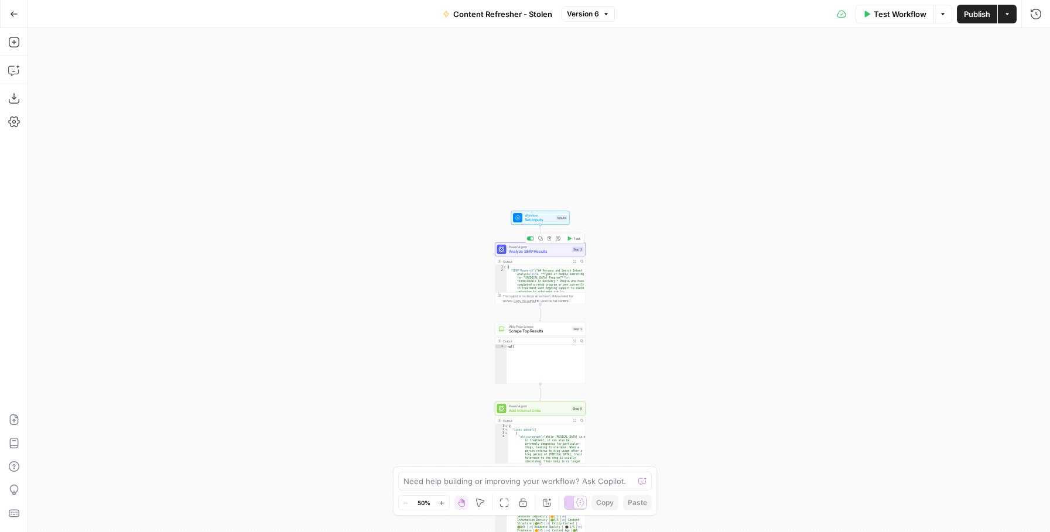
click at [544, 252] on span "Analyze SERP Results" at bounding box center [539, 252] width 61 height 6
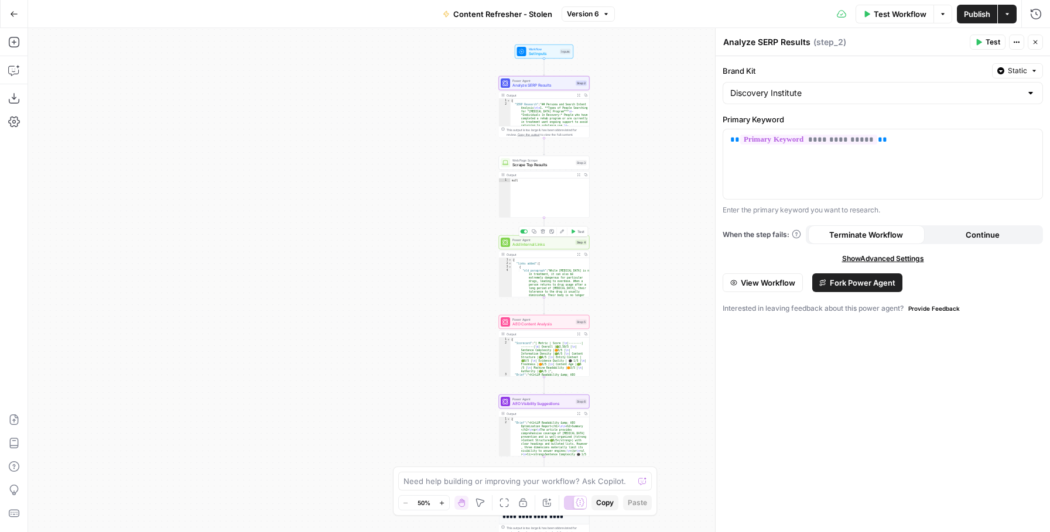
click at [542, 243] on span "Add Internal Links" at bounding box center [542, 245] width 61 height 6
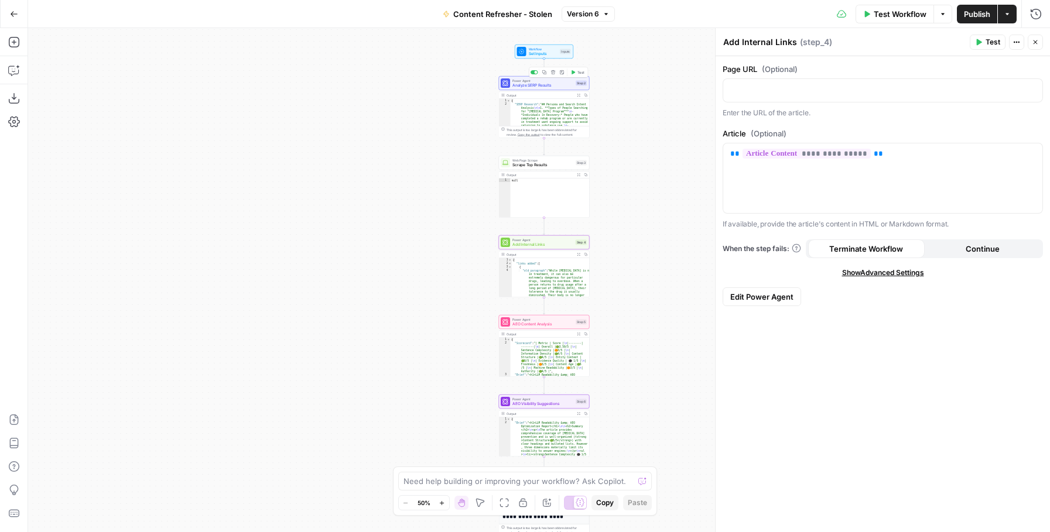
click at [552, 84] on span "Analyze SERP Results" at bounding box center [542, 86] width 61 height 6
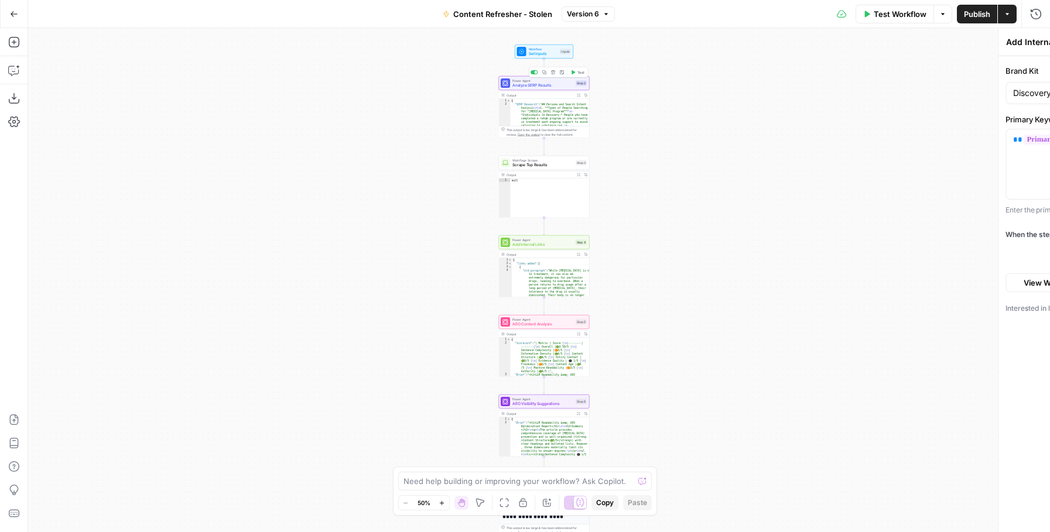
type textarea "Analyze SERP Results"
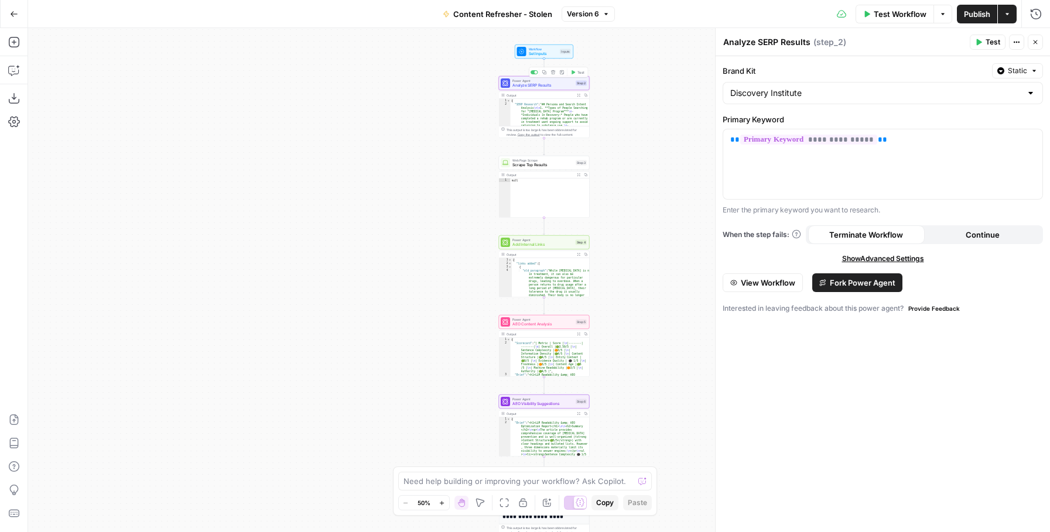
click at [542, 53] on span "Set Inputs" at bounding box center [543, 54] width 29 height 6
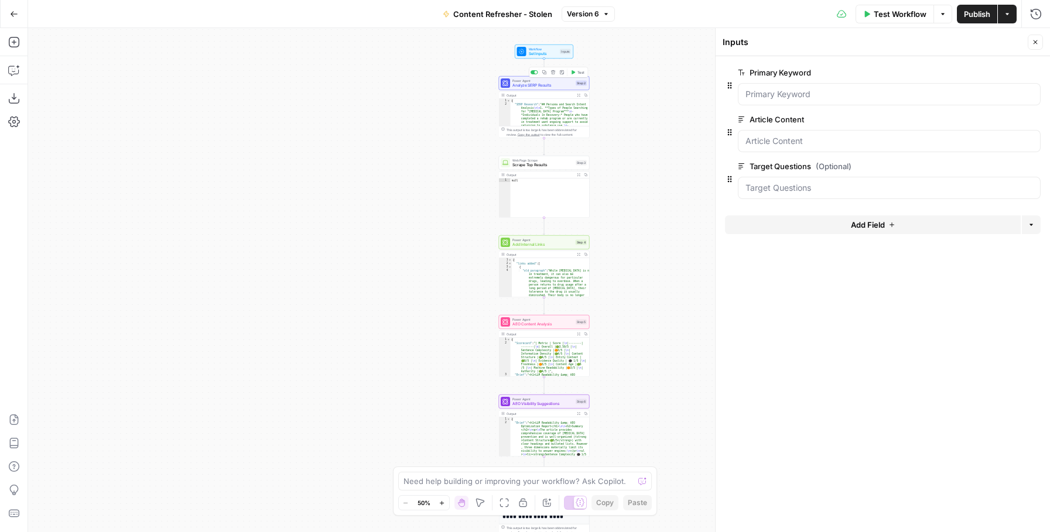
type textarea "*"
click at [530, 101] on div "{ "SERP Research" : "## Persona and Search Intent Analysis \n\n 1. **Types of P…" at bounding box center [550, 441] width 79 height 684
click at [529, 83] on span "Analyze SERP Results" at bounding box center [542, 86] width 61 height 6
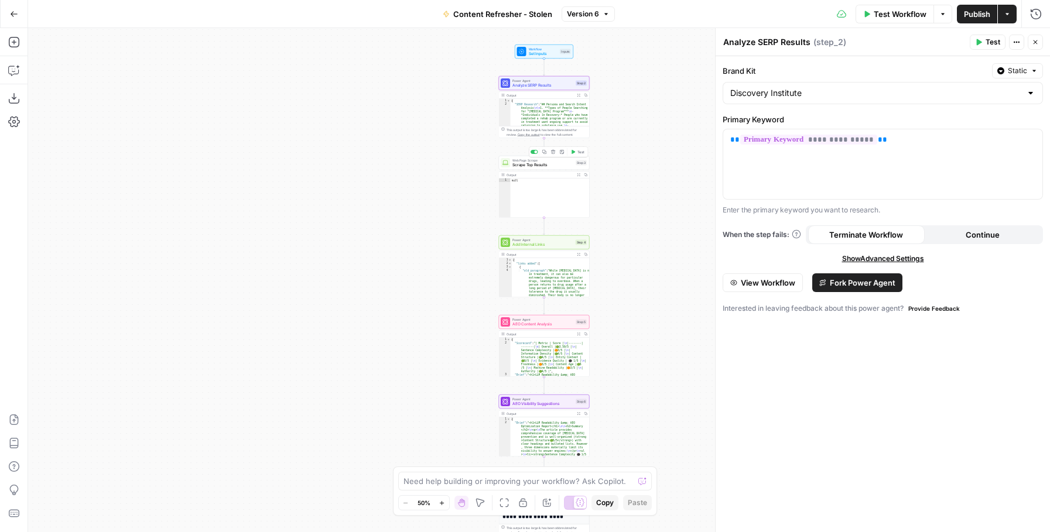
click at [545, 165] on span "Scrape Top Results" at bounding box center [542, 165] width 61 height 6
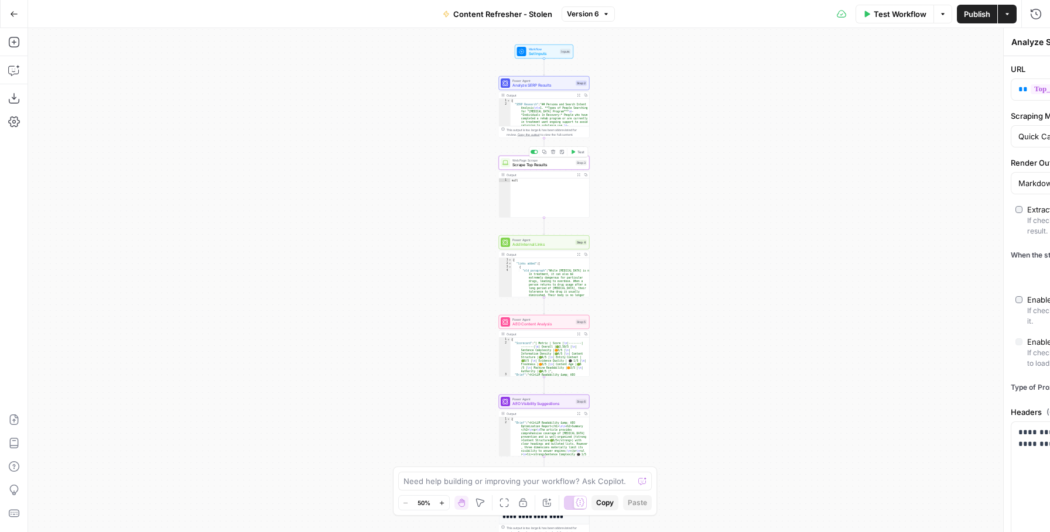
type textarea "Scrape Top Results"
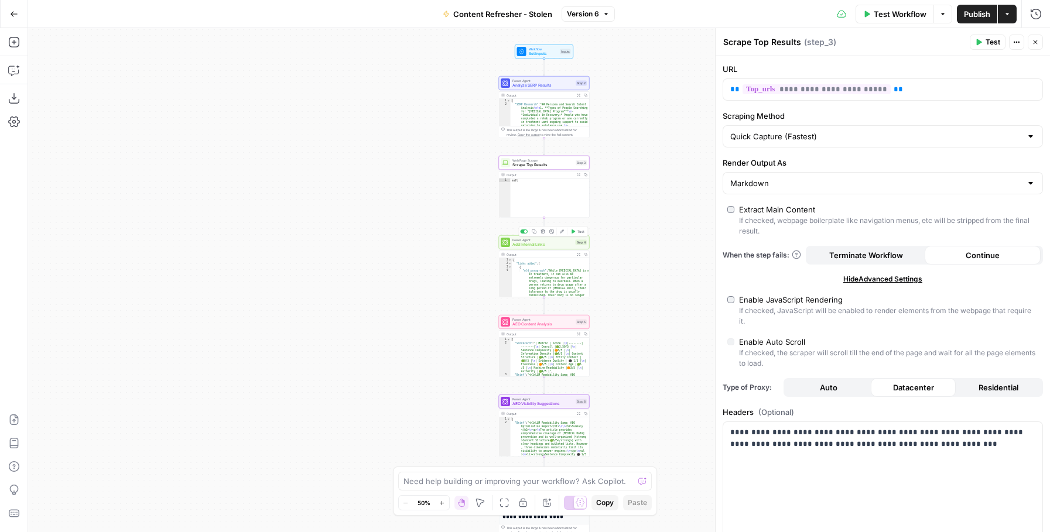
click at [531, 247] on span "Add Internal Links" at bounding box center [542, 245] width 61 height 6
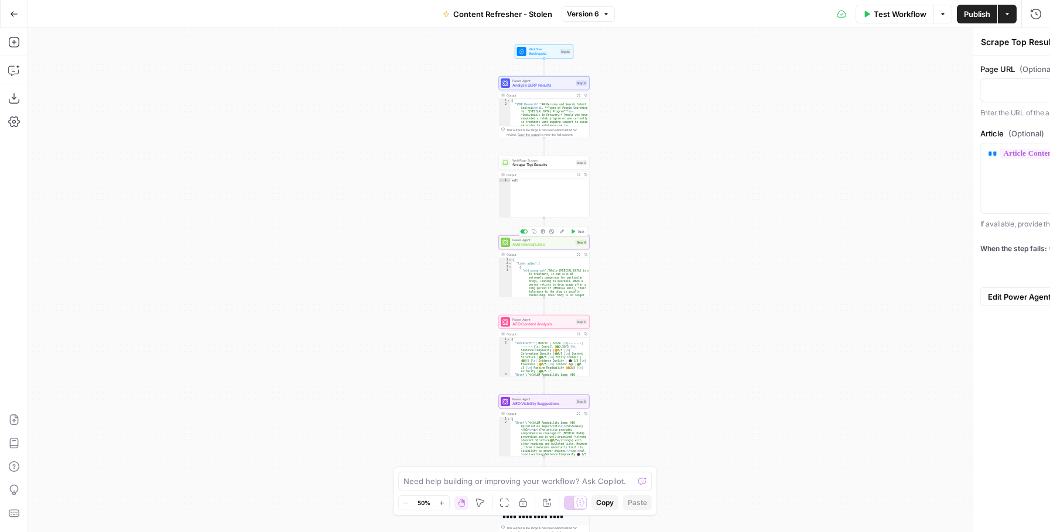
type textarea "Add Internal Links"
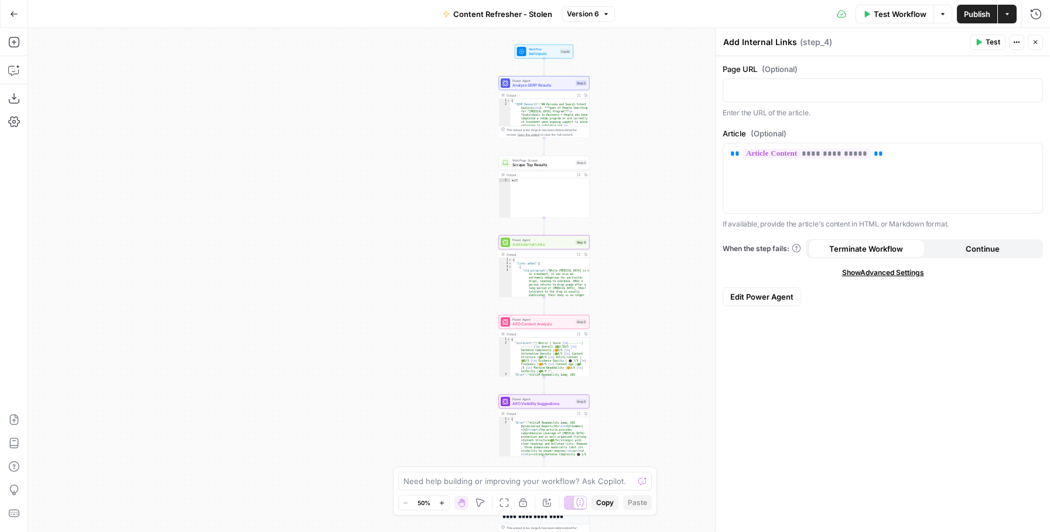
type textarea "**********"
drag, startPoint x: 545, startPoint y: 268, endPoint x: 536, endPoint y: 266, distance: 8.3
click at [545, 268] on div "{ "links_added" : [ { "old_paragraph" : "While [MEDICAL_DATA] is normal in trea…" at bounding box center [550, 302] width 77 height 88
click at [532, 256] on div "Output" at bounding box center [539, 254] width 67 height 5
click at [531, 321] on span "AEO Content Analysis" at bounding box center [542, 324] width 61 height 6
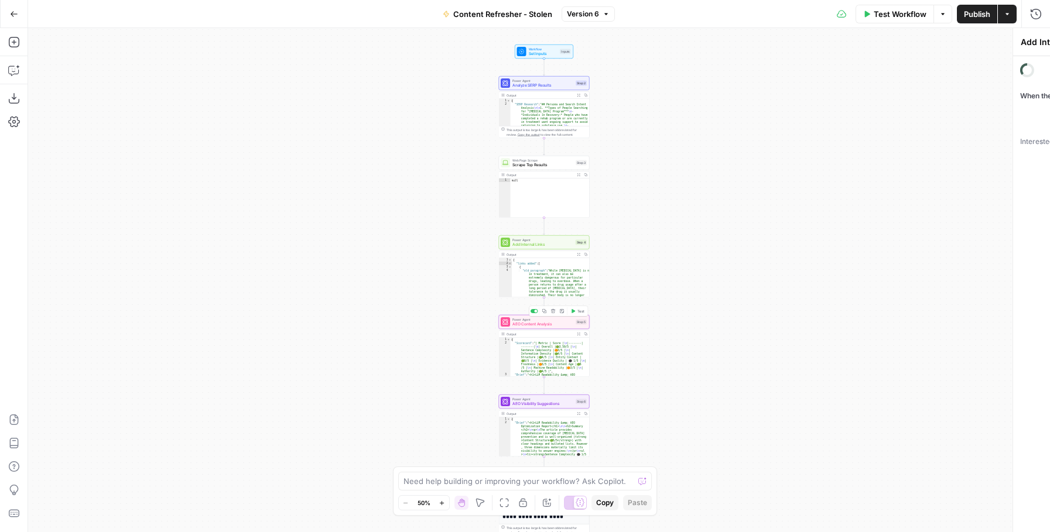
type textarea "AEO Content Analysis"
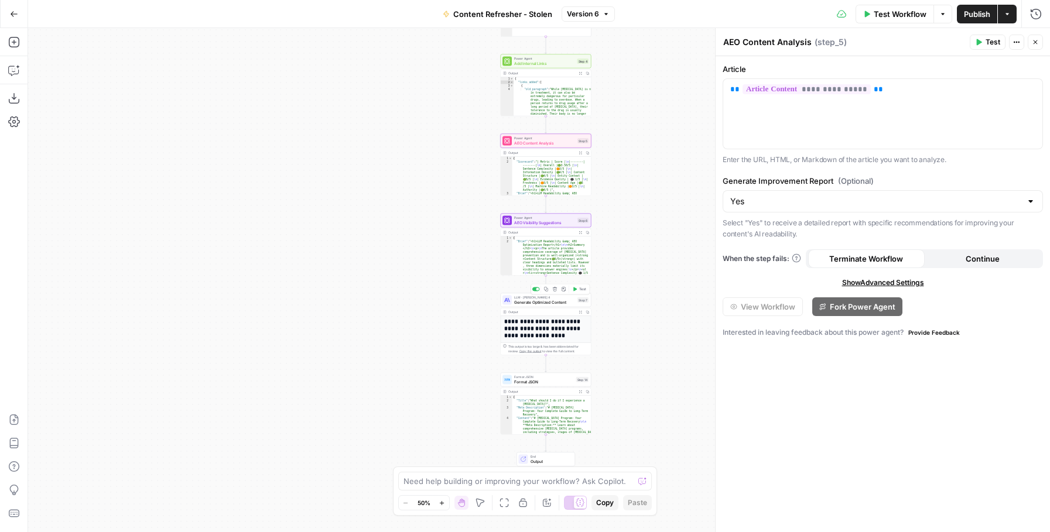
click at [524, 299] on div "LLM · [PERSON_NAME] 4 Generate Optimized Content" at bounding box center [544, 300] width 61 height 10
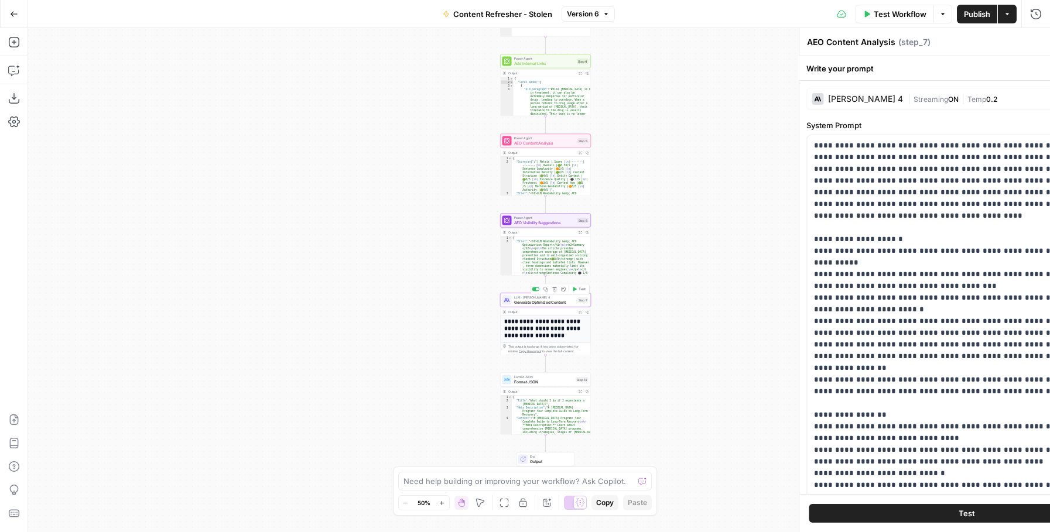
type textarea "Generate Optimized Content"
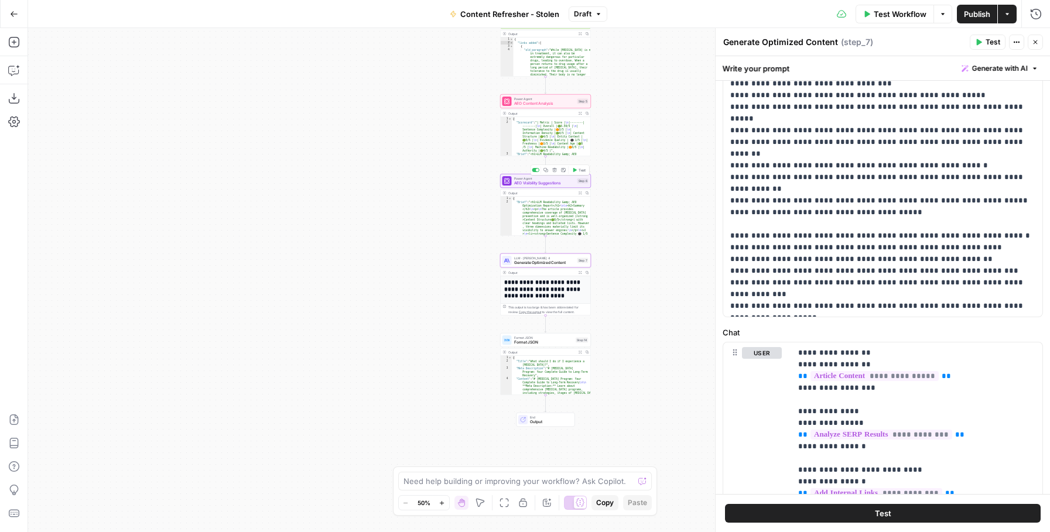
click at [547, 184] on span "AEO Visibility Suggestions" at bounding box center [544, 183] width 61 height 6
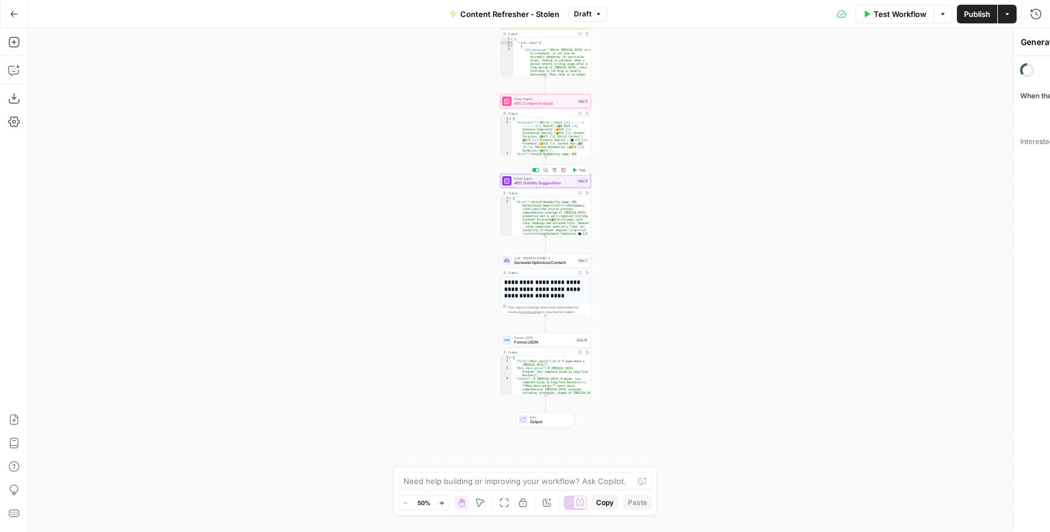
type textarea "AEO Visibility Suggestions"
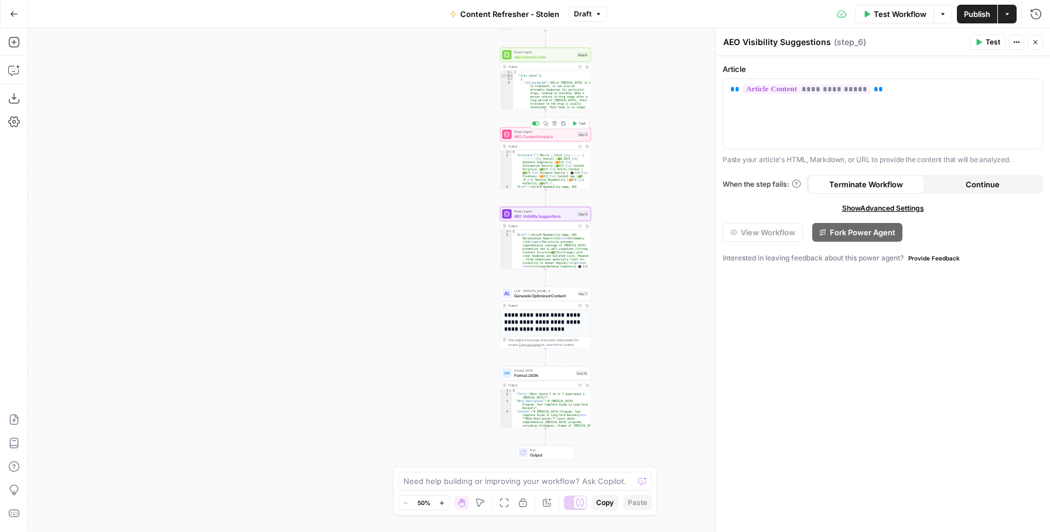
click at [552, 135] on span "AEO Content Analysis" at bounding box center [544, 137] width 61 height 6
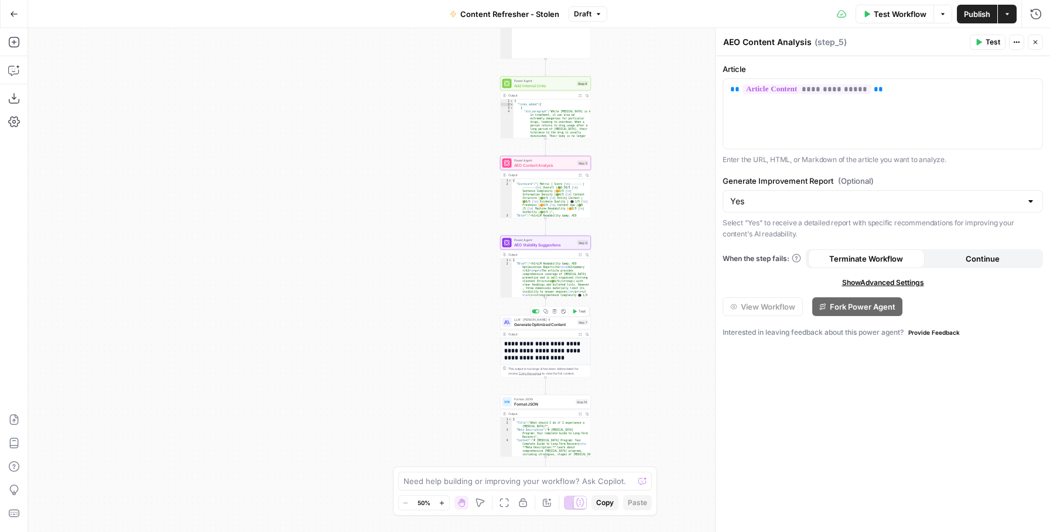
click at [552, 321] on span "Generate Optimized Content" at bounding box center [544, 324] width 61 height 6
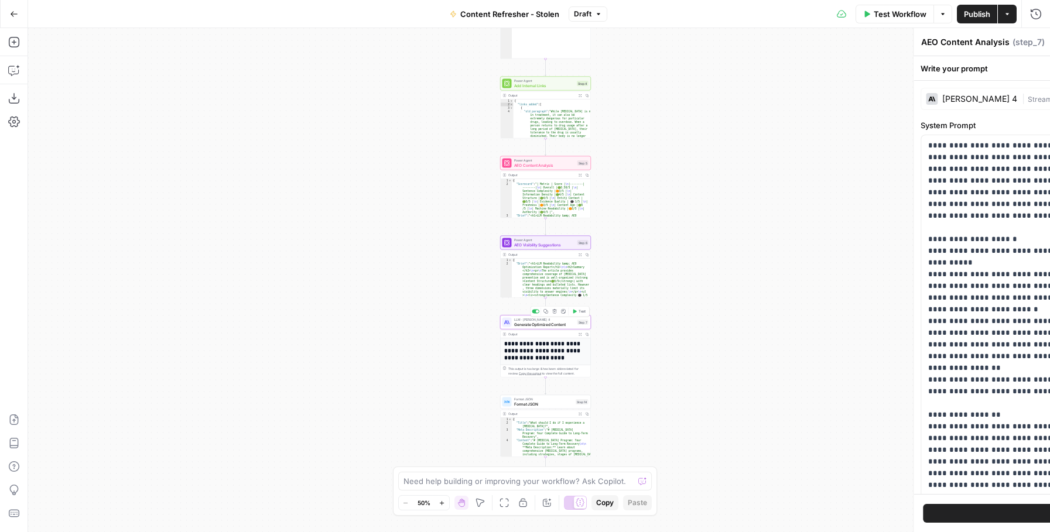
type textarea "Generate Optimized Content"
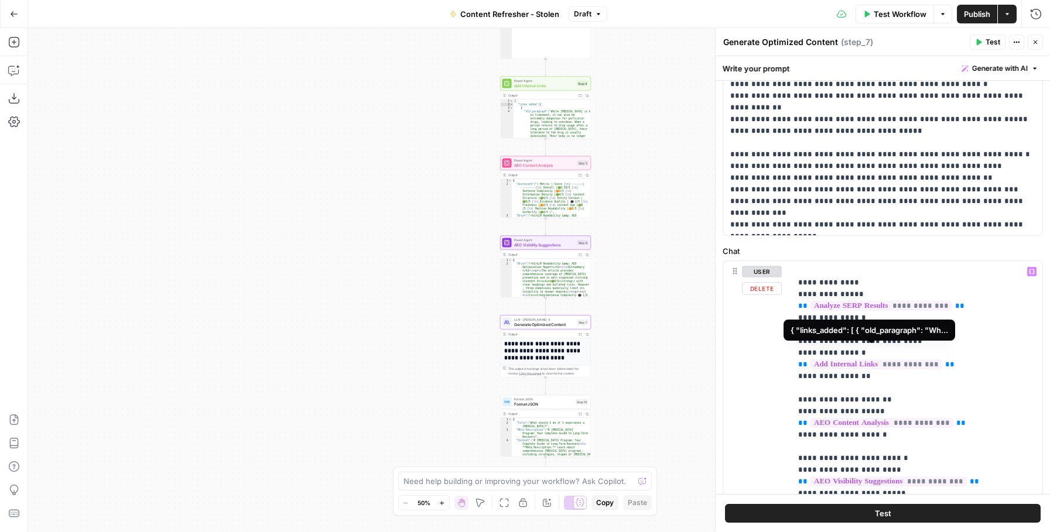
scroll to position [13, 0]
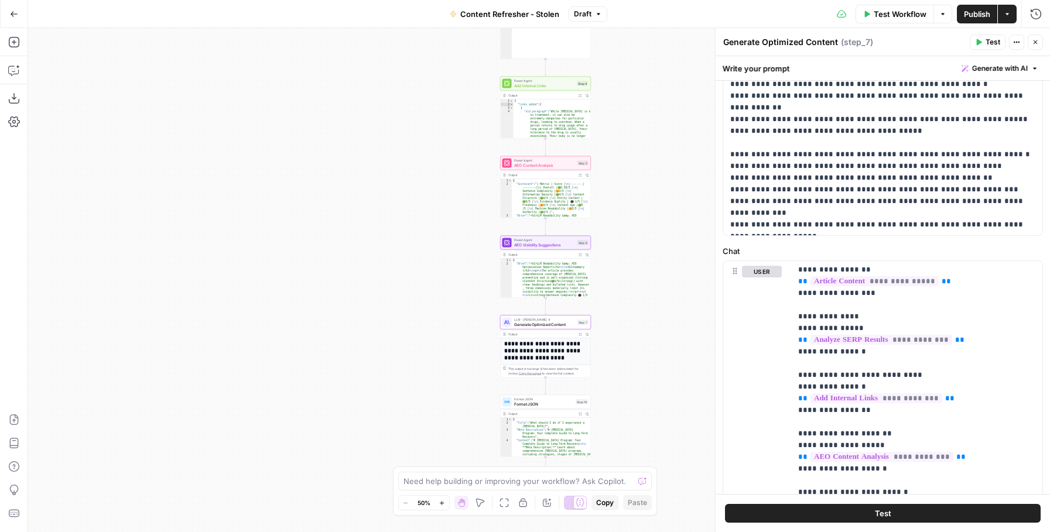
click at [554, 85] on span "Add Internal Links" at bounding box center [544, 86] width 61 height 6
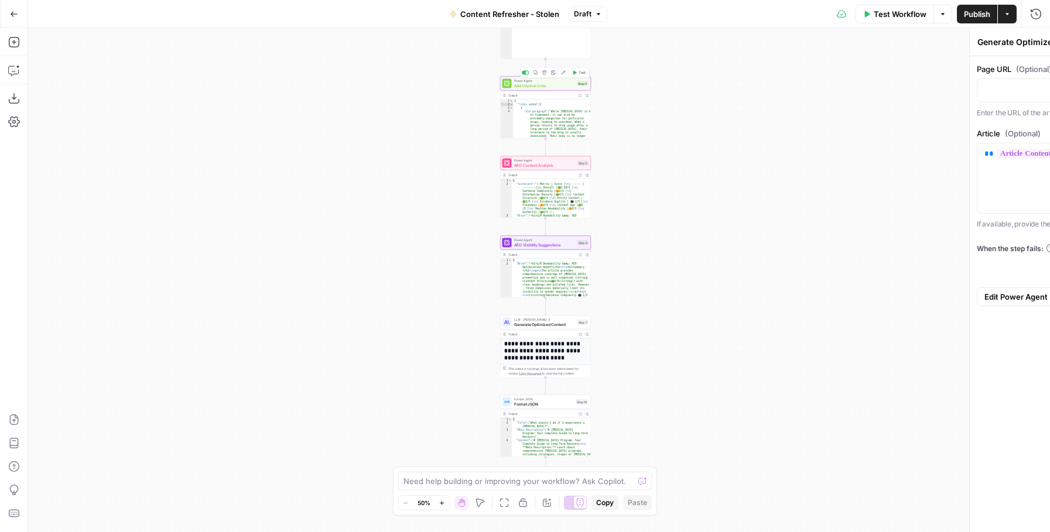
type textarea "Add Internal Links"
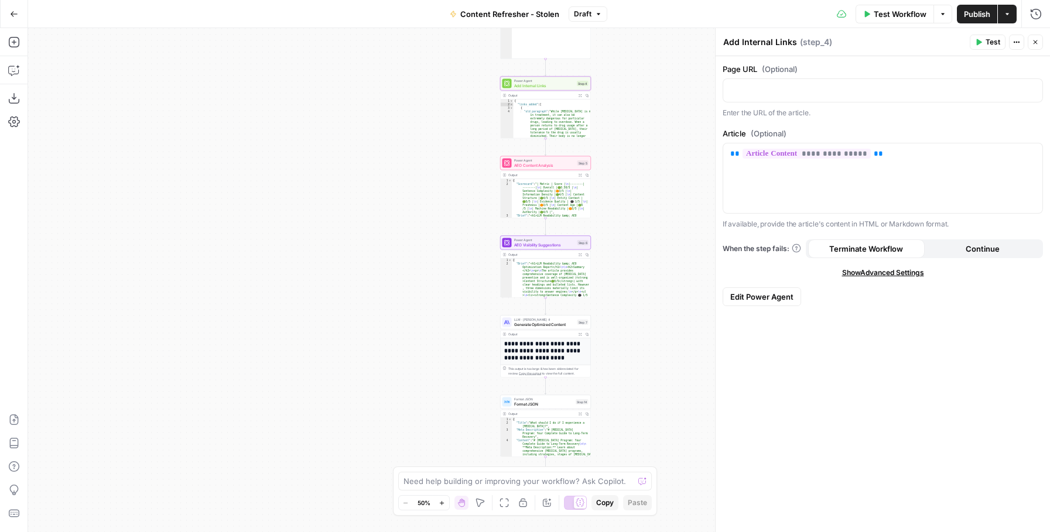
click at [550, 84] on span "Add Internal Links" at bounding box center [544, 86] width 61 height 6
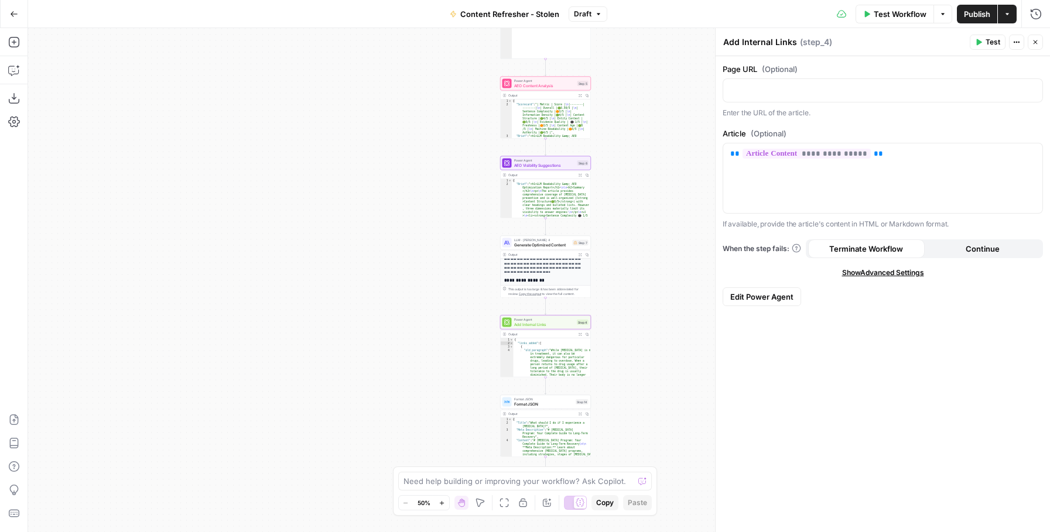
click at [553, 256] on div "Output" at bounding box center [541, 254] width 67 height 5
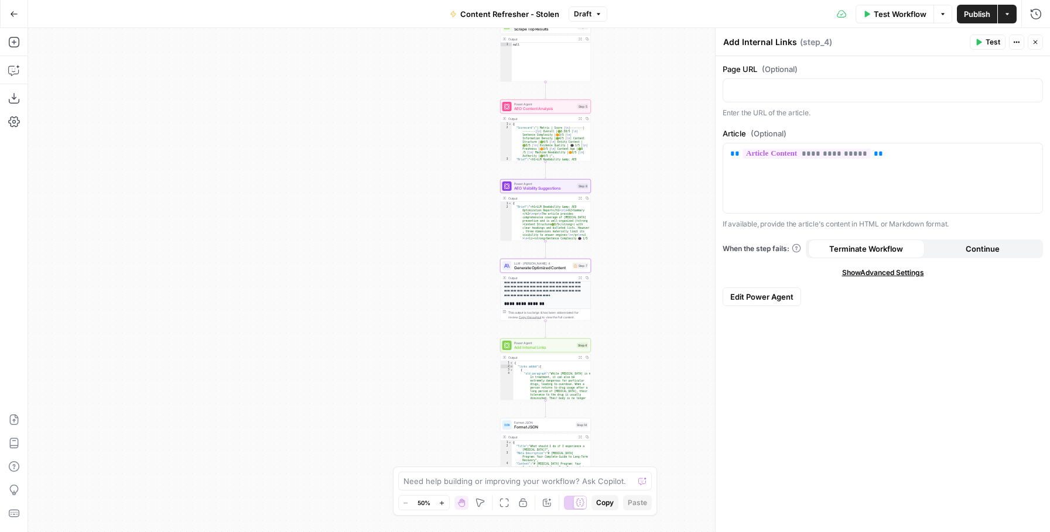
scroll to position [1, 0]
click at [554, 107] on span "AEO Content Analysis" at bounding box center [544, 109] width 61 height 6
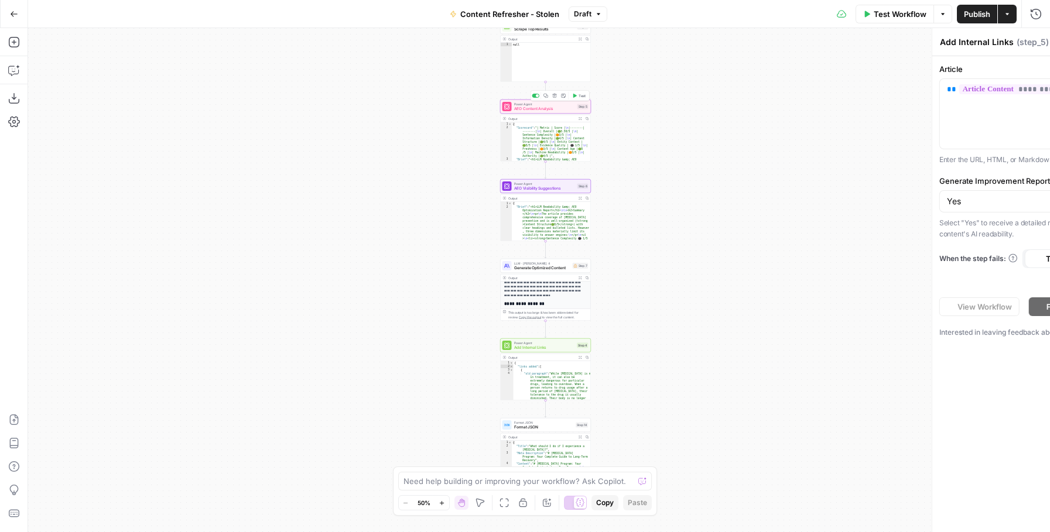
type textarea "AEO Content Analysis"
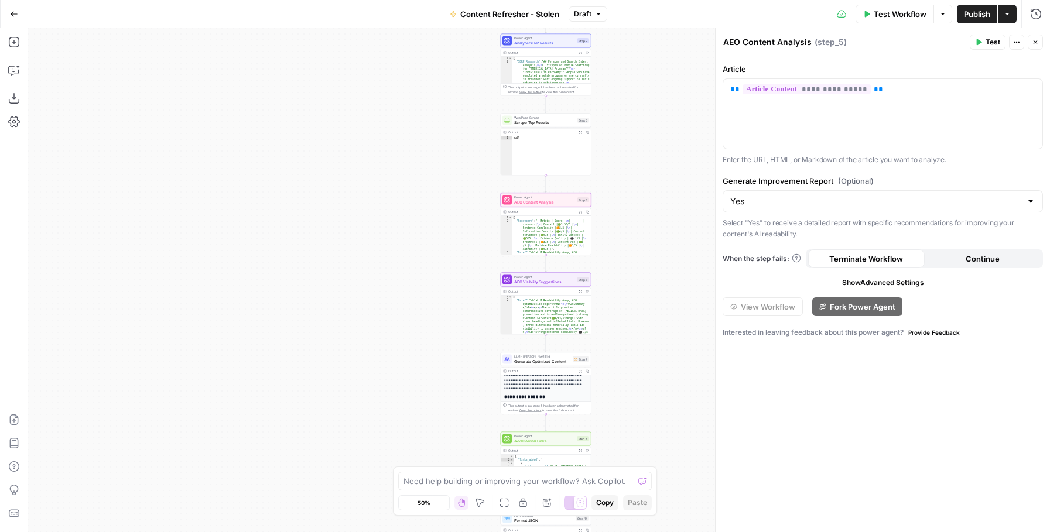
type textarea "**********"
click at [551, 69] on div "{ "SERP Research" : "## Persona and Search Intent Analysis \n\n 1. **Types of P…" at bounding box center [551, 399] width 79 height 684
click at [538, 440] on span "Add Internal Links" at bounding box center [544, 441] width 61 height 6
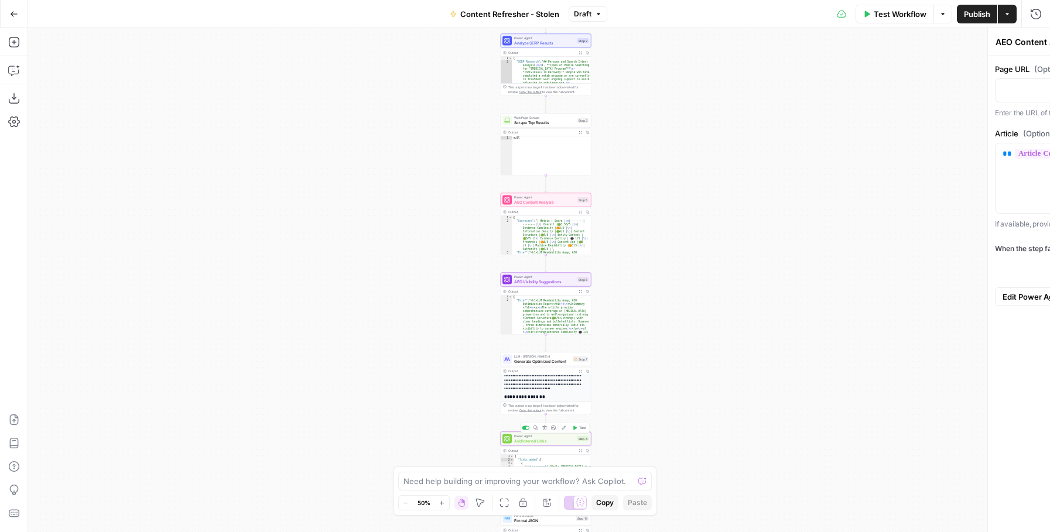
type textarea "Add Internal Links"
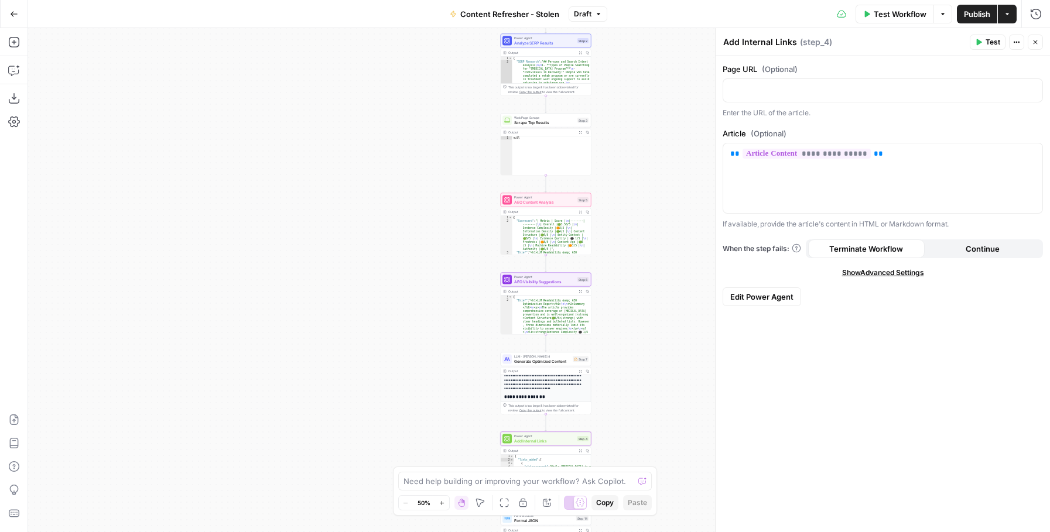
click at [547, 379] on p "**********" at bounding box center [545, 378] width 83 height 26
click at [542, 357] on span "LLM · [PERSON_NAME] 4" at bounding box center [542, 356] width 56 height 5
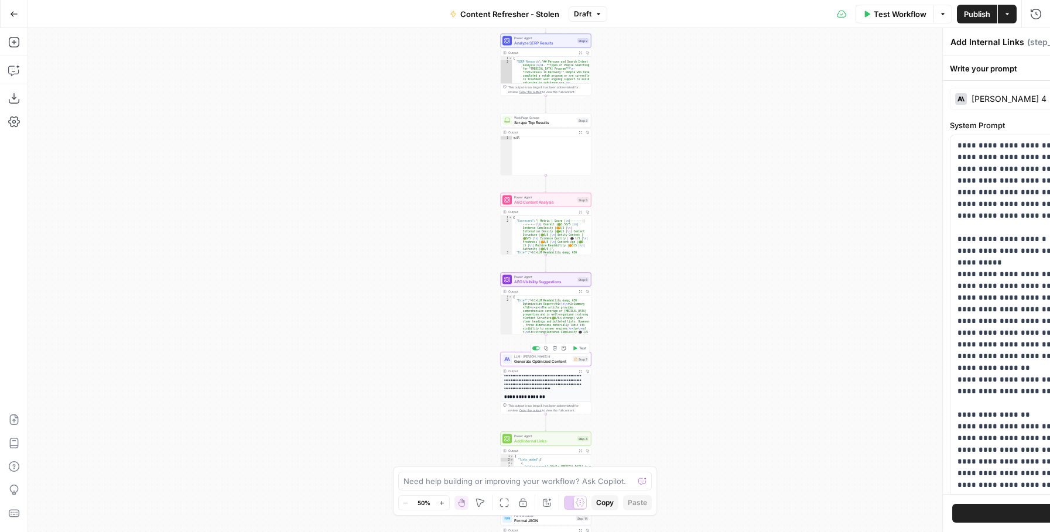
type textarea "Generate Optimized Content"
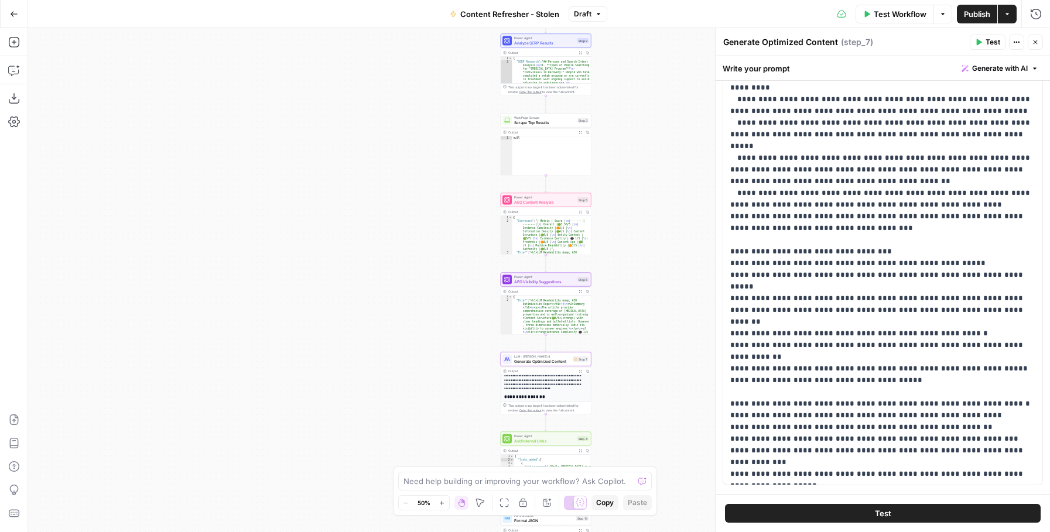
scroll to position [163, 0]
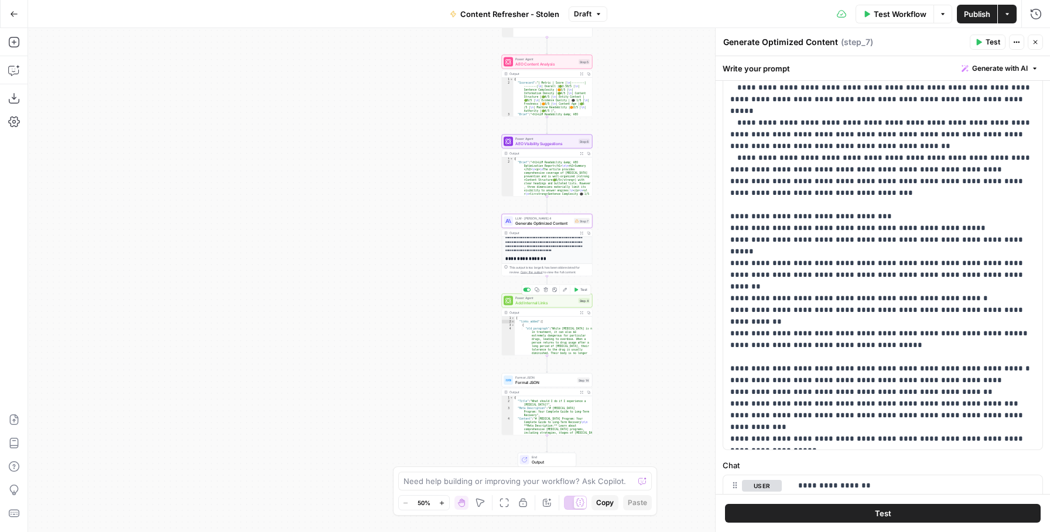
click at [551, 303] on span "Add Internal Links" at bounding box center [545, 303] width 61 height 6
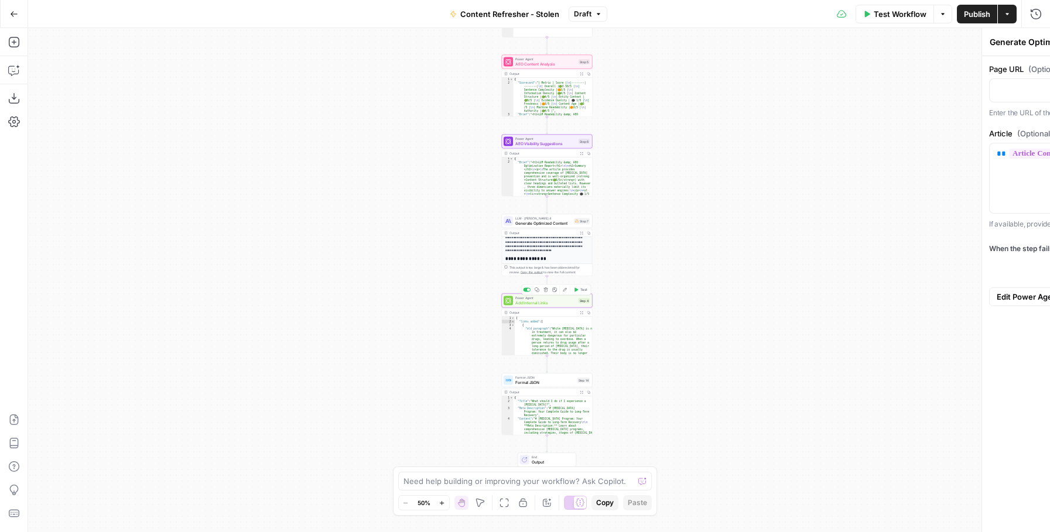
type textarea "Add Internal Links"
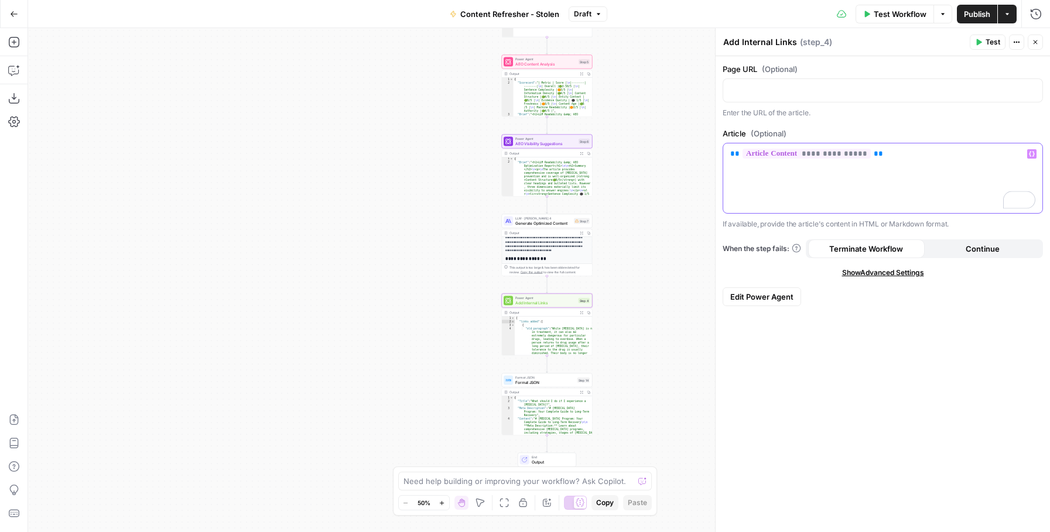
drag, startPoint x: 846, startPoint y: 158, endPoint x: 718, endPoint y: 156, distance: 128.3
click at [718, 156] on div "**********" at bounding box center [882, 280] width 335 height 504
click at [1031, 152] on icon "button" at bounding box center [1032, 154] width 6 height 6
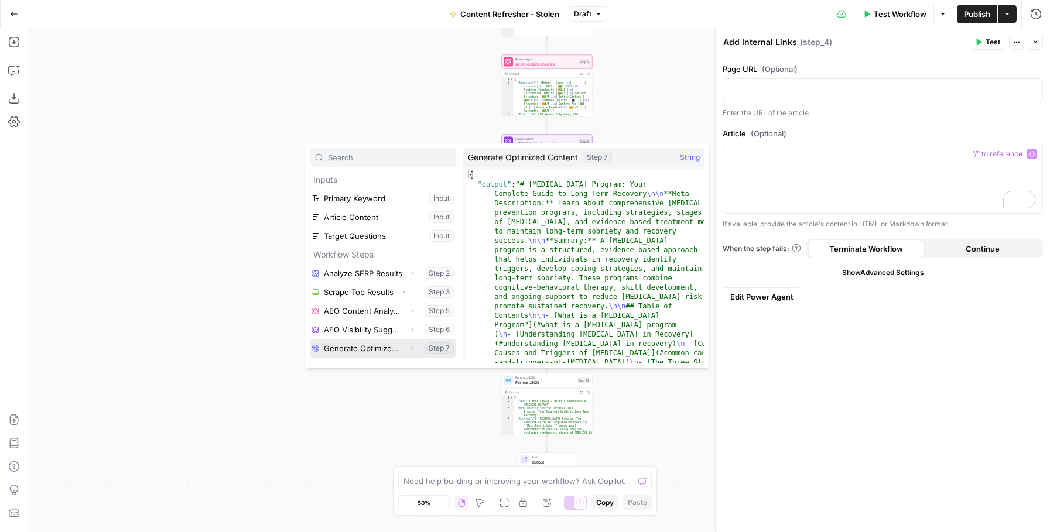
click at [399, 348] on button "Select variable Generate Optimized Content" at bounding box center [383, 348] width 146 height 19
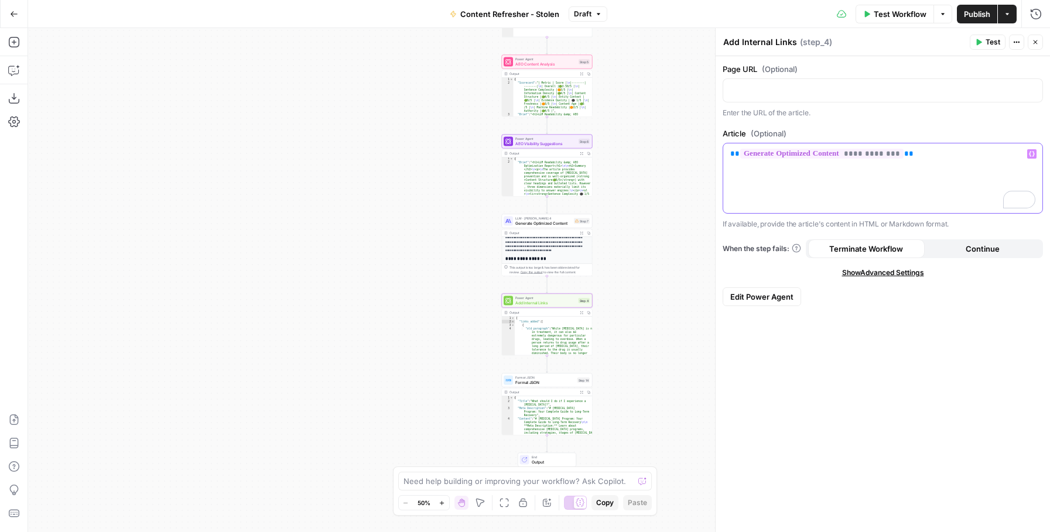
click at [944, 149] on p "**********" at bounding box center [882, 154] width 305 height 12
click at [1033, 152] on icon "button" at bounding box center [1032, 154] width 6 height 5
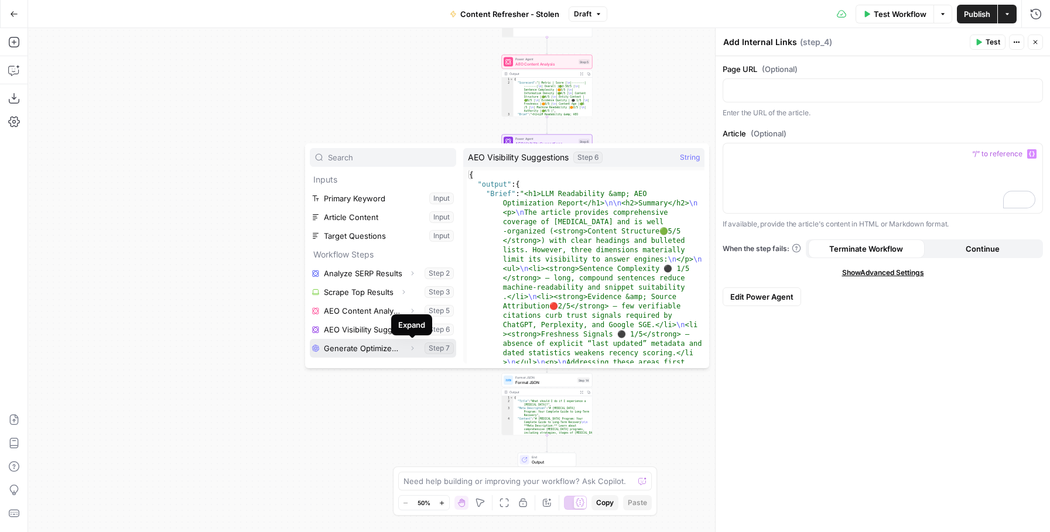
click at [412, 350] on icon "button" at bounding box center [412, 348] width 7 height 7
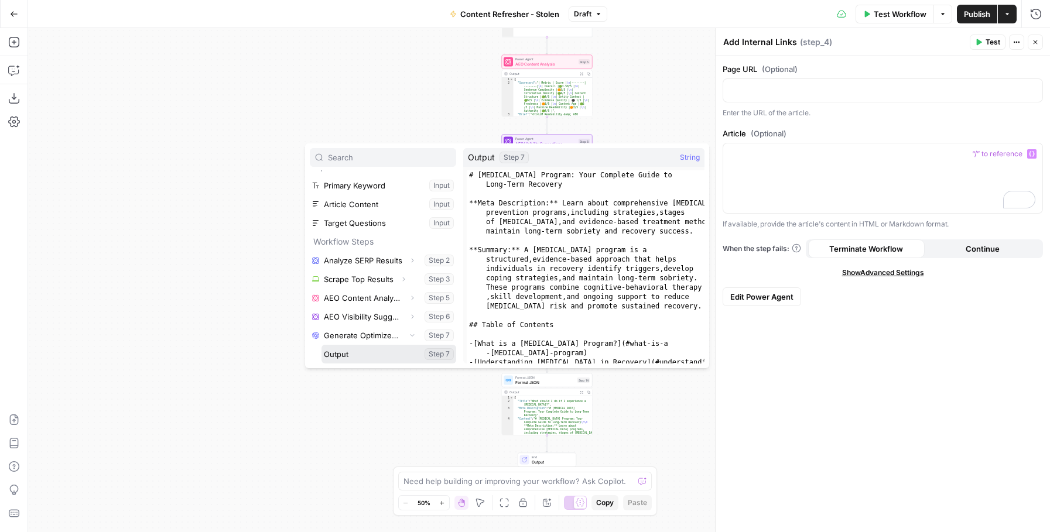
click at [379, 351] on button "Select variable Output" at bounding box center [388, 354] width 135 height 19
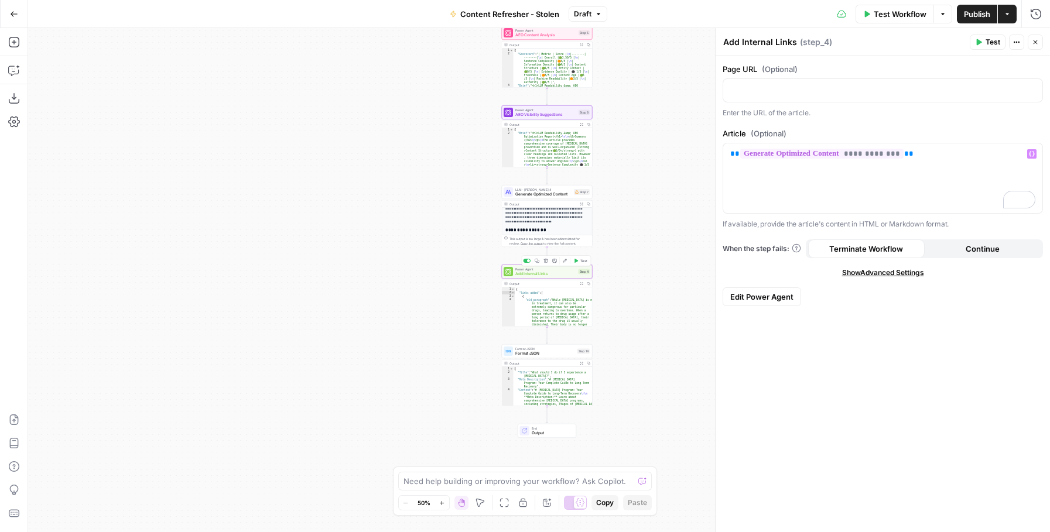
click at [550, 271] on span "Add Internal Links" at bounding box center [545, 274] width 61 height 6
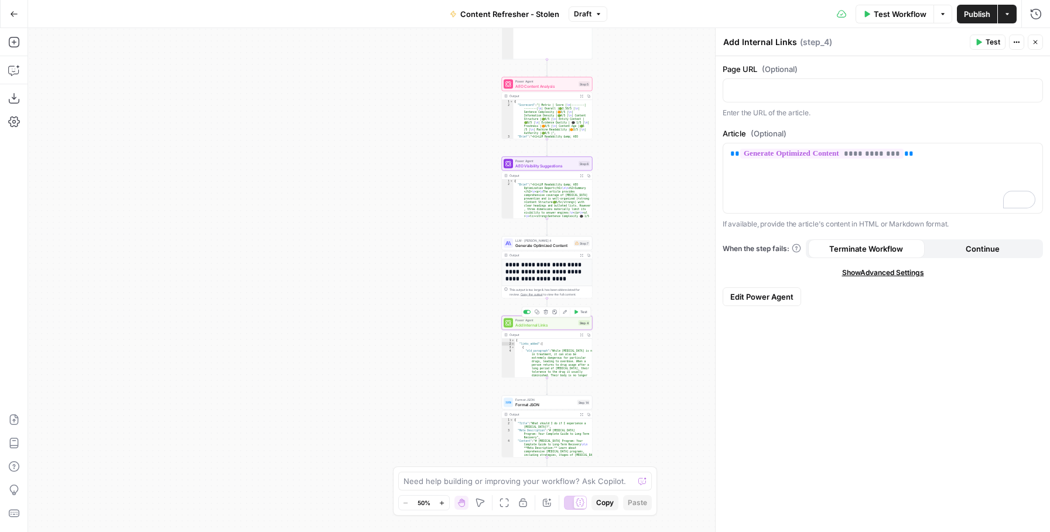
scroll to position [1, 0]
click at [554, 244] on span "Generate Optimized Content" at bounding box center [543, 245] width 56 height 6
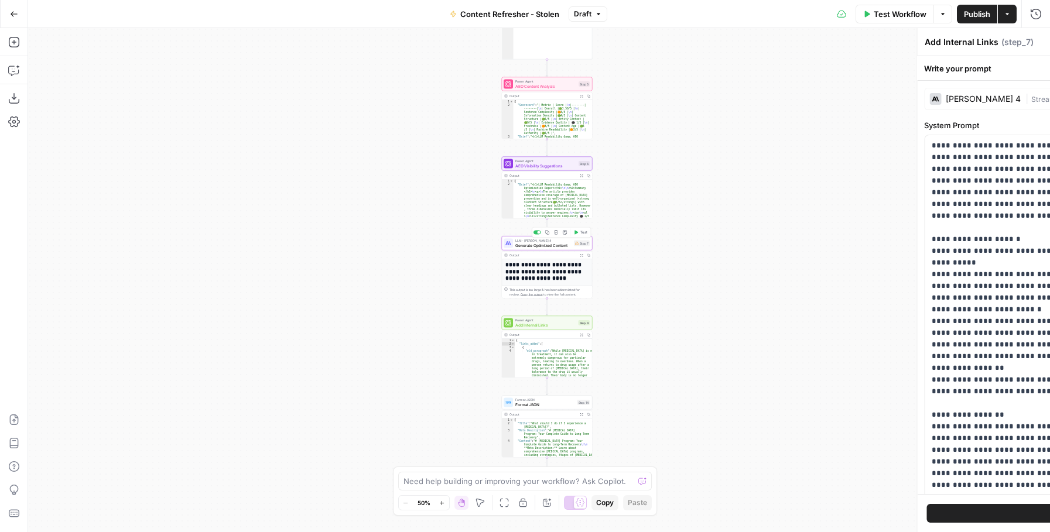
type textarea "Generate Optimized Content"
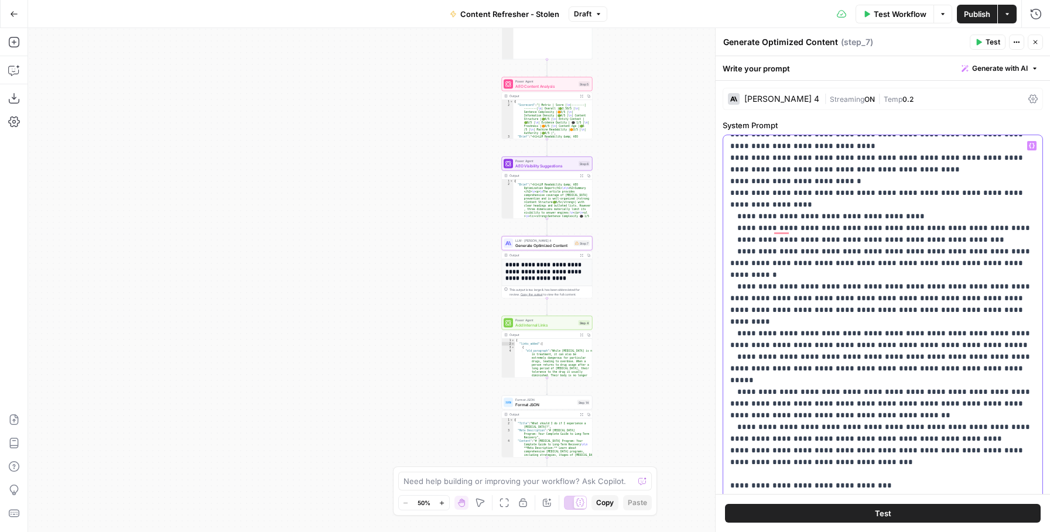
scroll to position [292, 0]
drag, startPoint x: 844, startPoint y: 394, endPoint x: 892, endPoint y: 391, distance: 48.1
click at [892, 391] on p "**********" at bounding box center [882, 281] width 305 height 867
drag, startPoint x: 1019, startPoint y: 381, endPoint x: 876, endPoint y: 394, distance: 143.5
click at [940, 382] on p "**********" at bounding box center [882, 281] width 305 height 867
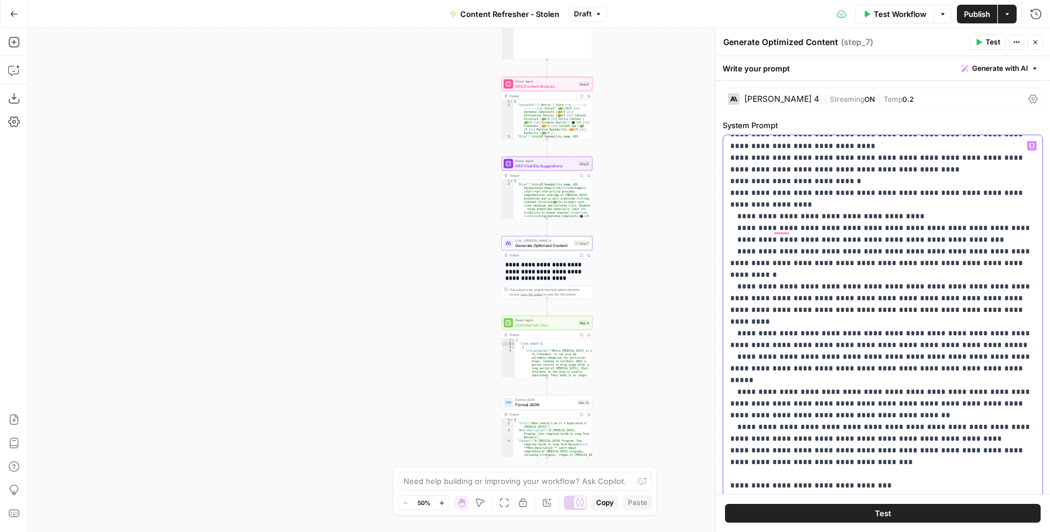
drag, startPoint x: 872, startPoint y: 394, endPoint x: 828, endPoint y: 385, distance: 45.4
click at [828, 385] on p "**********" at bounding box center [882, 281] width 305 height 867
click at [929, 380] on p "**********" at bounding box center [882, 281] width 305 height 867
drag, startPoint x: 1025, startPoint y: 382, endPoint x: 822, endPoint y: 396, distance: 203.6
click at [827, 382] on p "**********" at bounding box center [882, 281] width 305 height 867
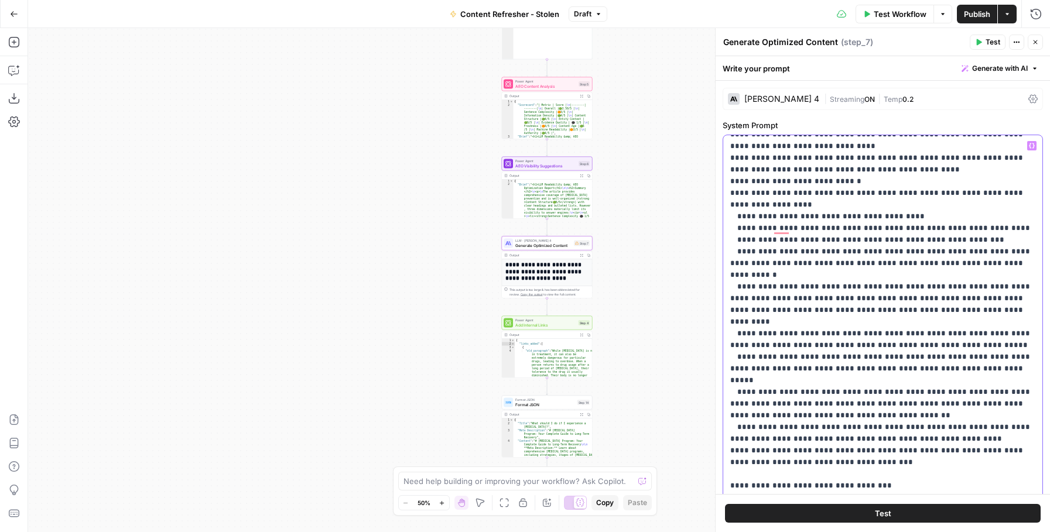
drag, startPoint x: 826, startPoint y: 394, endPoint x: 827, endPoint y: 385, distance: 9.4
click at [827, 385] on p "**********" at bounding box center [882, 281] width 305 height 867
click at [829, 392] on p "**********" at bounding box center [882, 281] width 305 height 867
drag, startPoint x: 830, startPoint y: 392, endPoint x: 800, endPoint y: 384, distance: 31.1
click at [800, 384] on p "**********" at bounding box center [882, 281] width 305 height 867
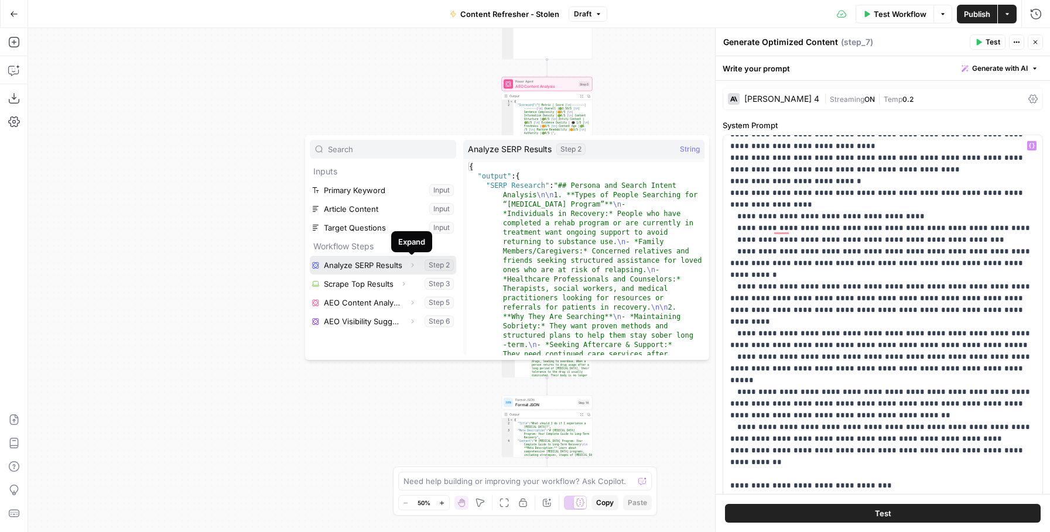
click at [413, 265] on icon "button" at bounding box center [412, 265] width 7 height 7
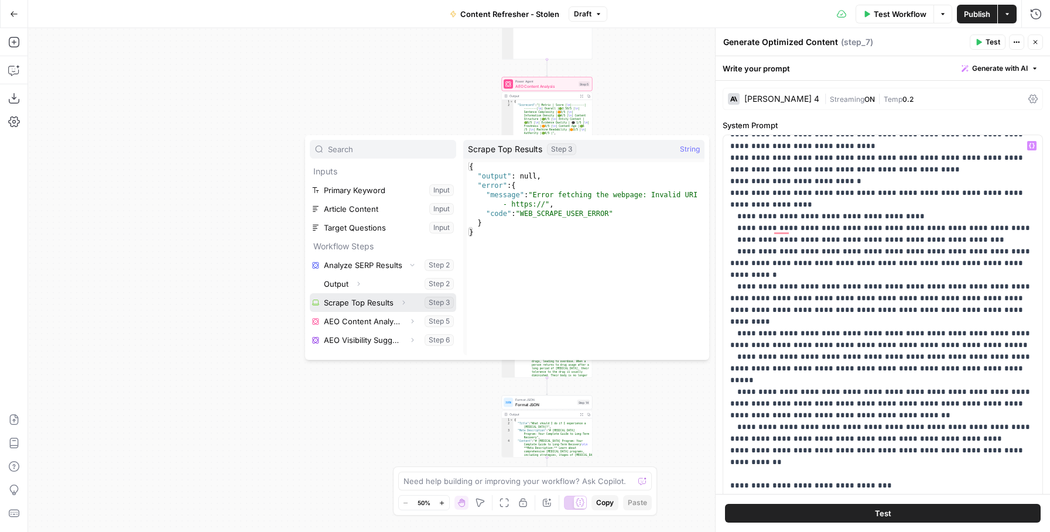
click at [406, 303] on span "Expand" at bounding box center [406, 303] width 1 height 1
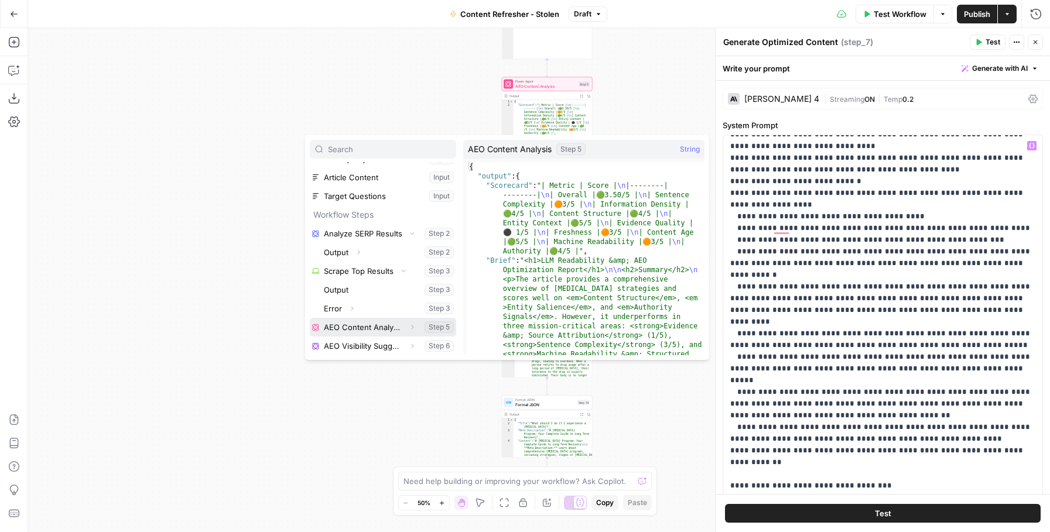
click at [409, 329] on icon "button" at bounding box center [412, 327] width 7 height 7
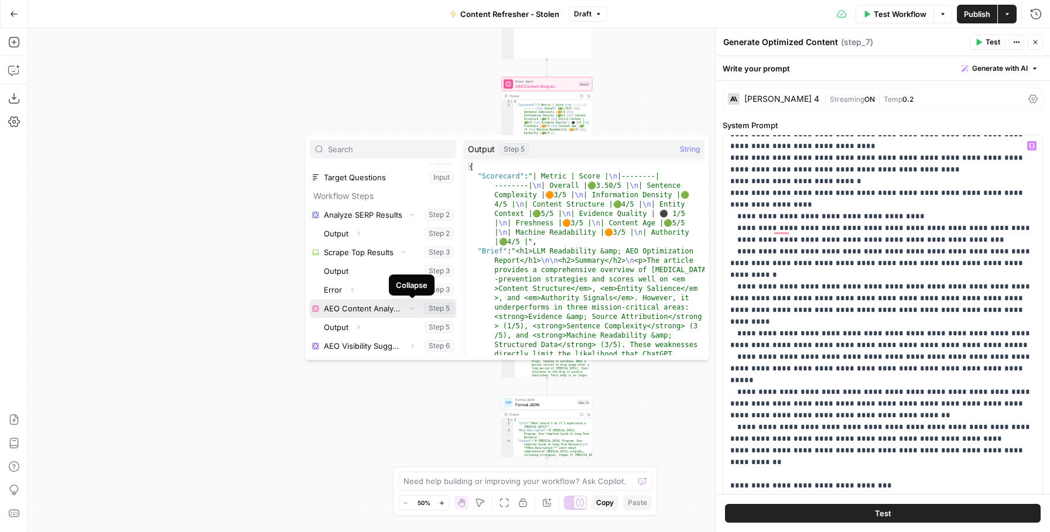
scroll to position [50, 0]
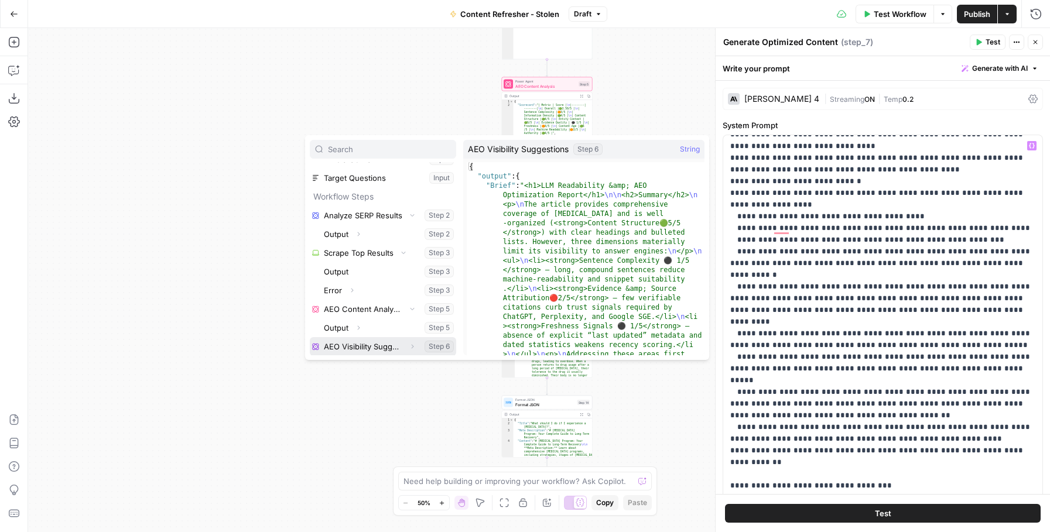
click at [412, 345] on icon "button" at bounding box center [412, 346] width 7 height 7
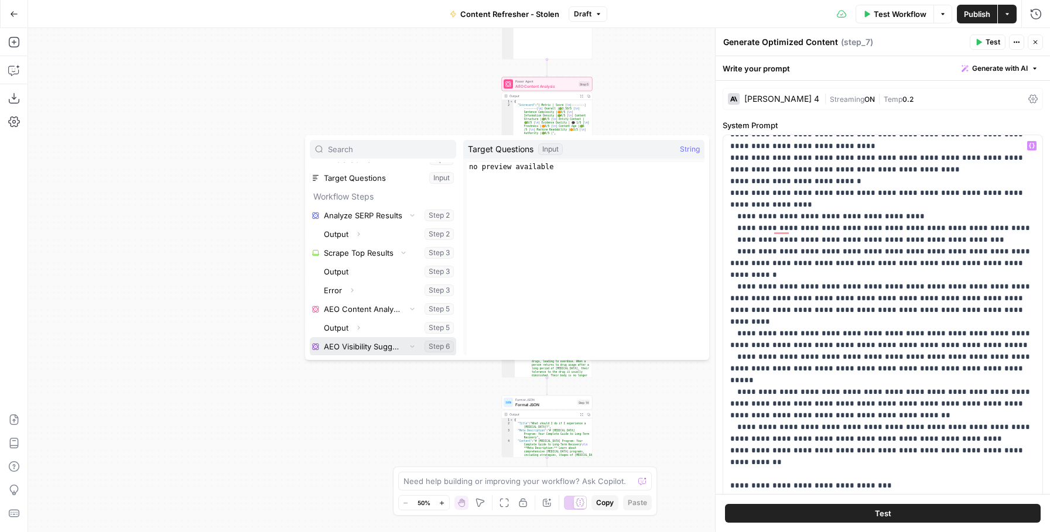
scroll to position [0, 0]
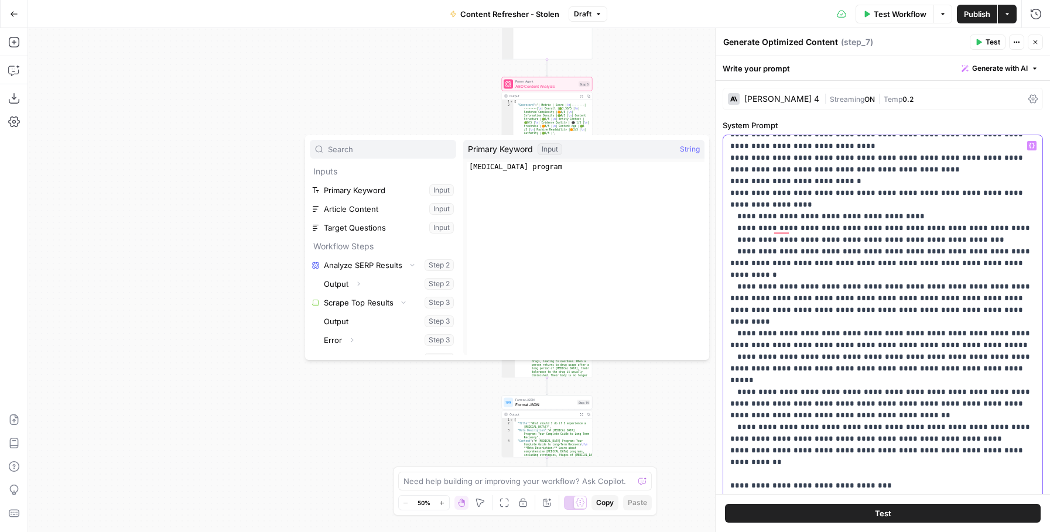
click at [1022, 381] on p "**********" at bounding box center [882, 275] width 305 height 855
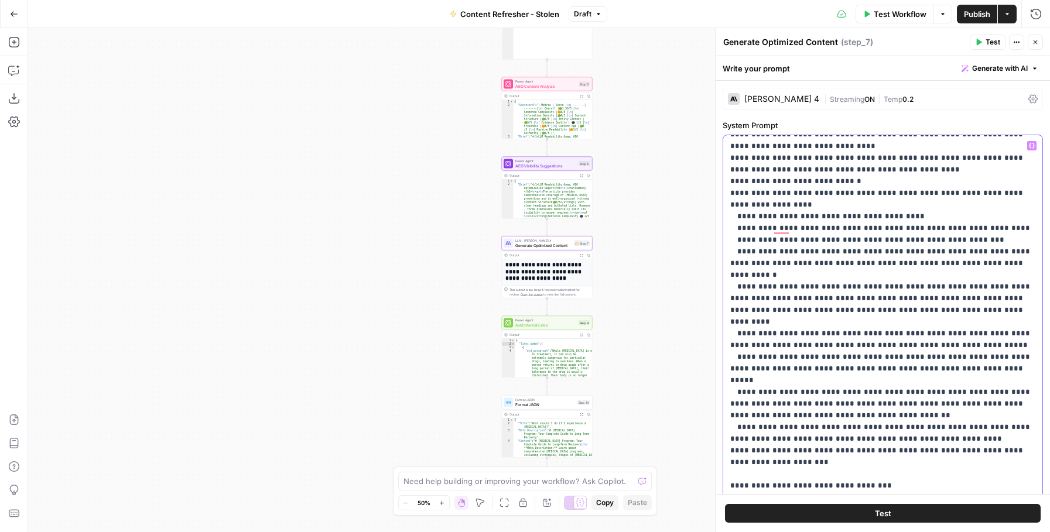
scroll to position [160, 0]
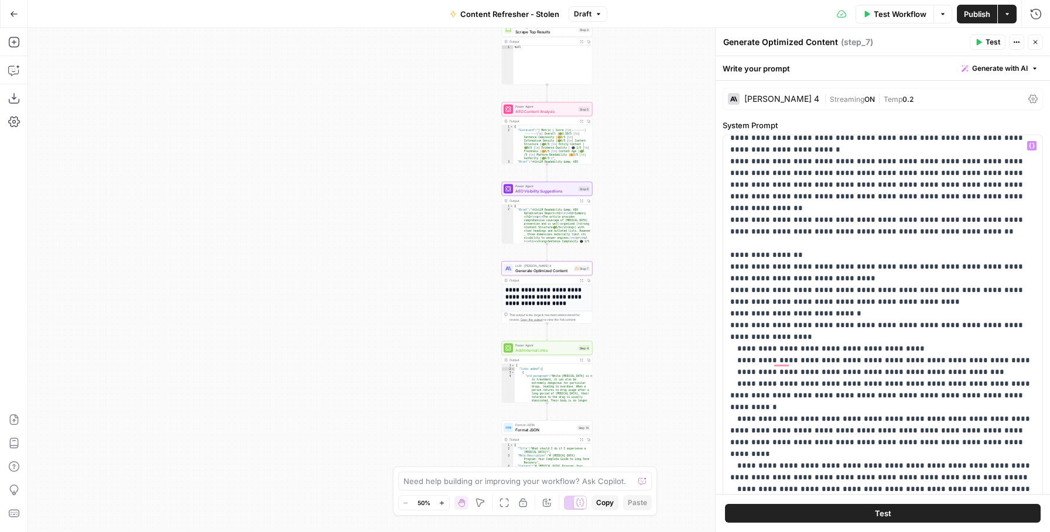
click at [631, 64] on div "**********" at bounding box center [539, 280] width 1022 height 504
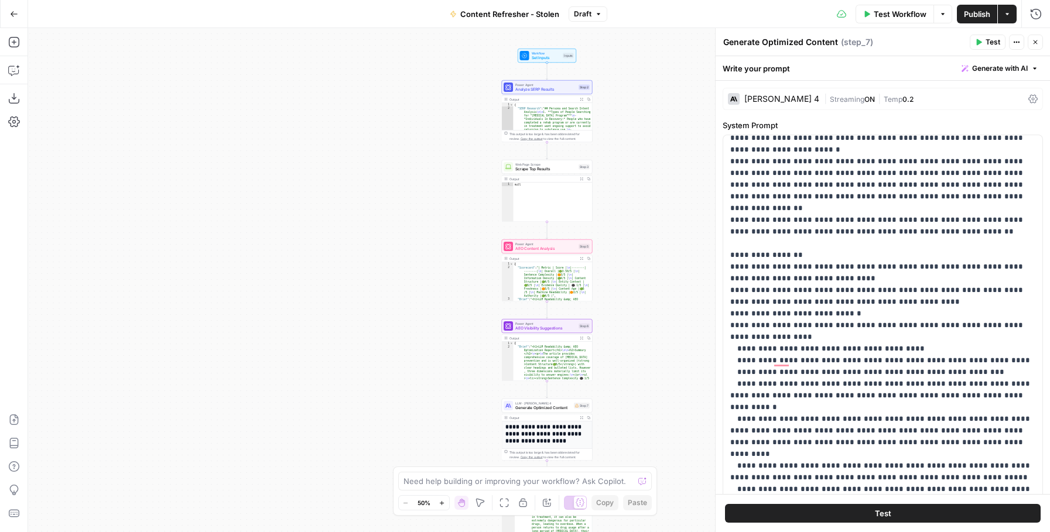
click at [552, 88] on span "Analyze SERP Results" at bounding box center [545, 90] width 61 height 6
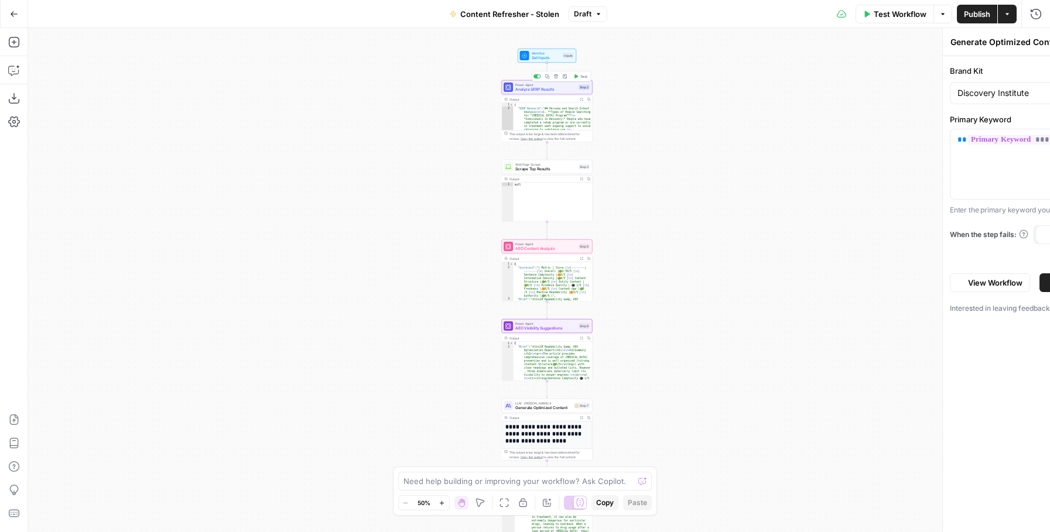
type textarea "Analyze SERP Results"
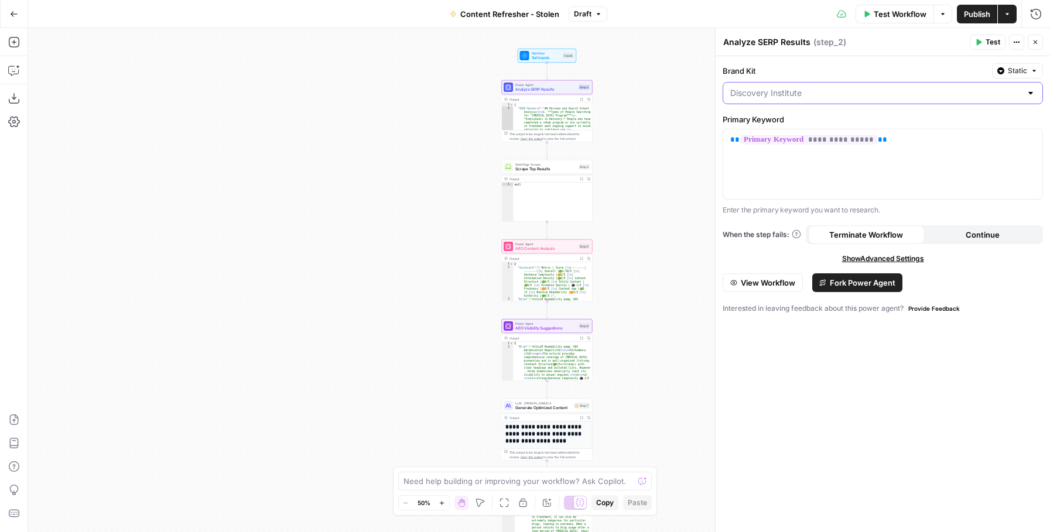
click at [854, 88] on input "Brand Kit" at bounding box center [875, 93] width 291 height 12
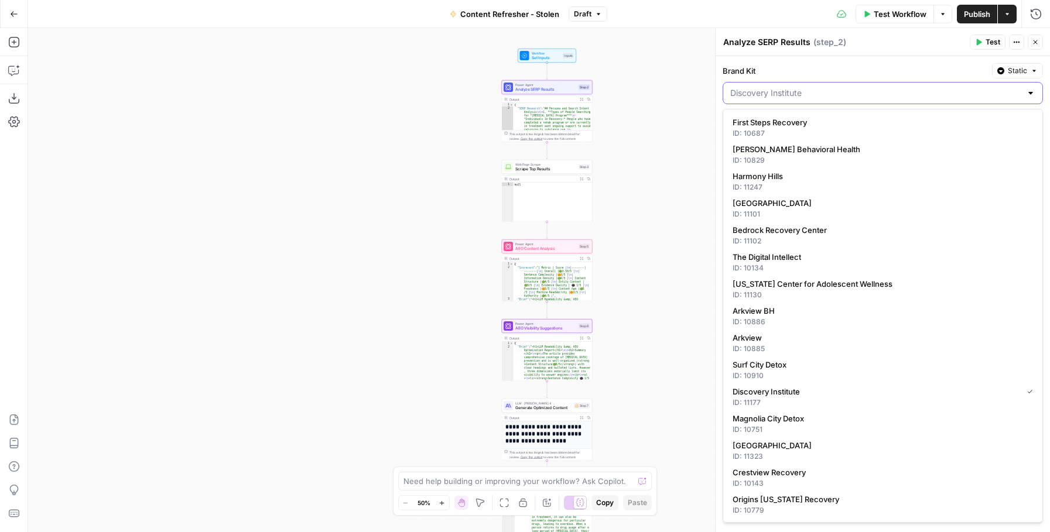
click at [854, 88] on input "Brand Kit" at bounding box center [875, 93] width 291 height 12
type input "Discovery Institute"
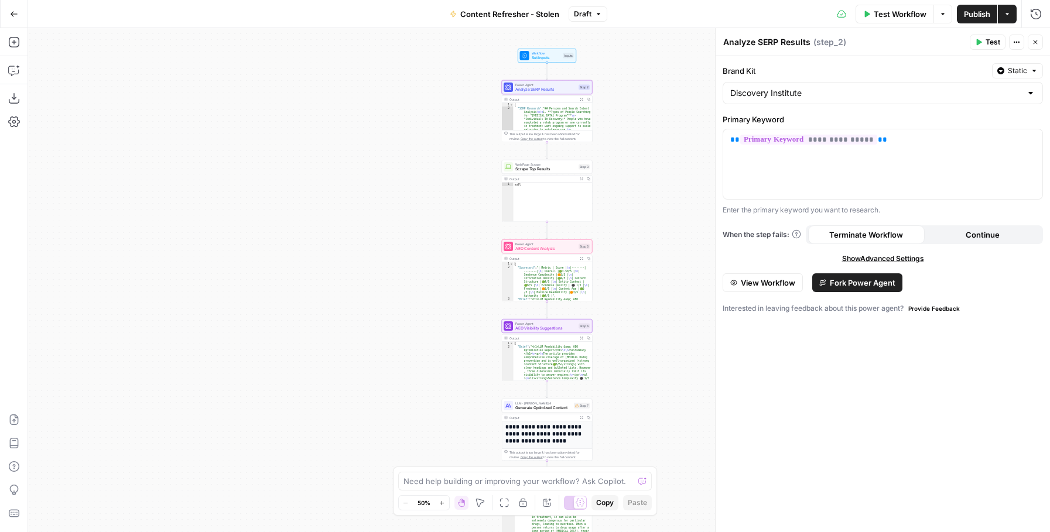
click at [841, 65] on label "Brand Kit" at bounding box center [855, 71] width 265 height 12
click at [841, 87] on input "Discovery Institute" at bounding box center [875, 93] width 291 height 12
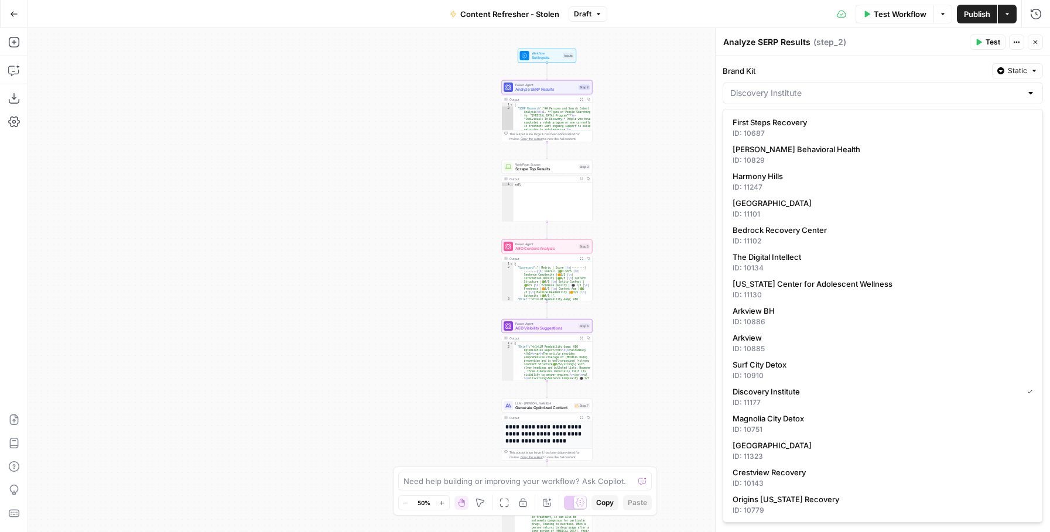
type input "Discovery Institute"
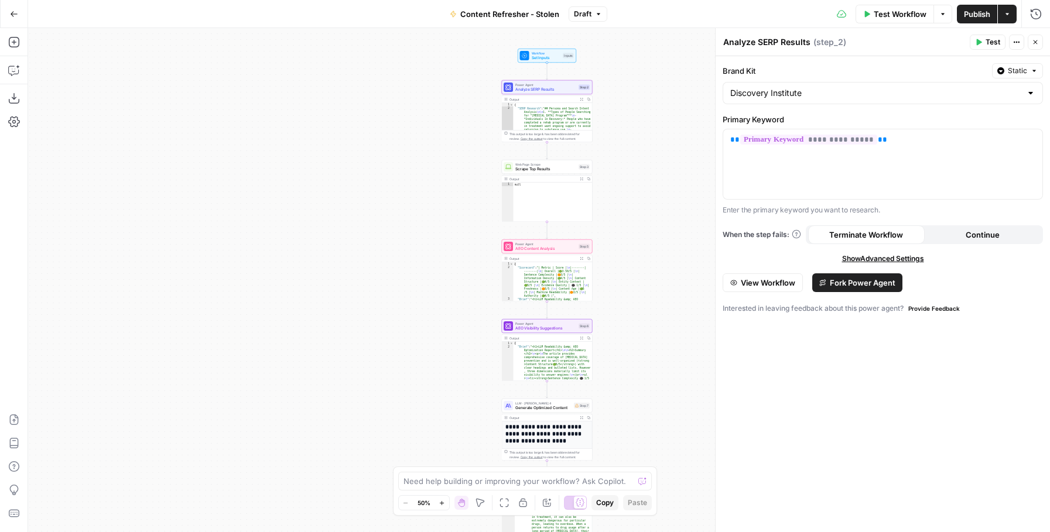
click at [841, 65] on label "Brand Kit" at bounding box center [855, 71] width 265 height 12
click at [841, 87] on input "Discovery Institute" at bounding box center [875, 93] width 291 height 12
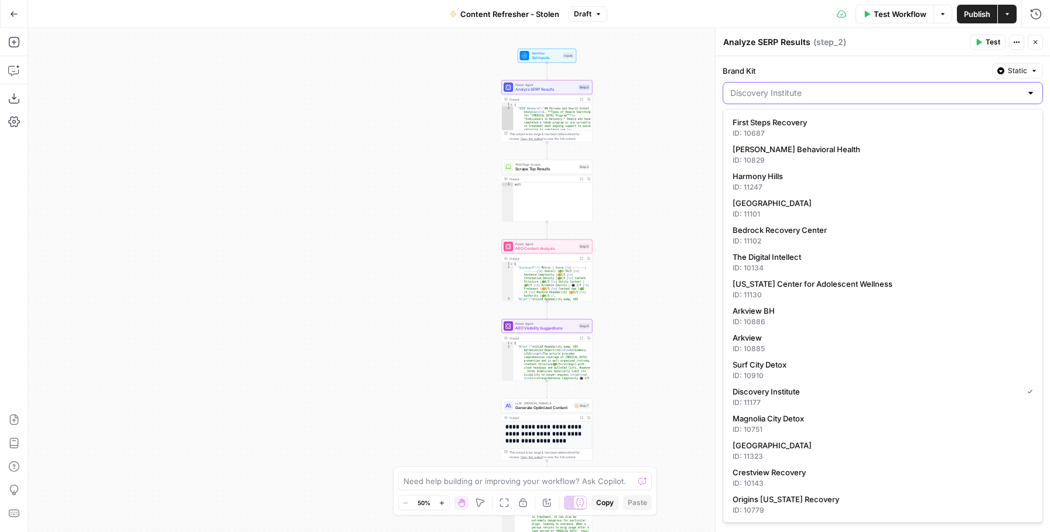
click at [844, 94] on input "Brand Kit" at bounding box center [875, 93] width 291 height 12
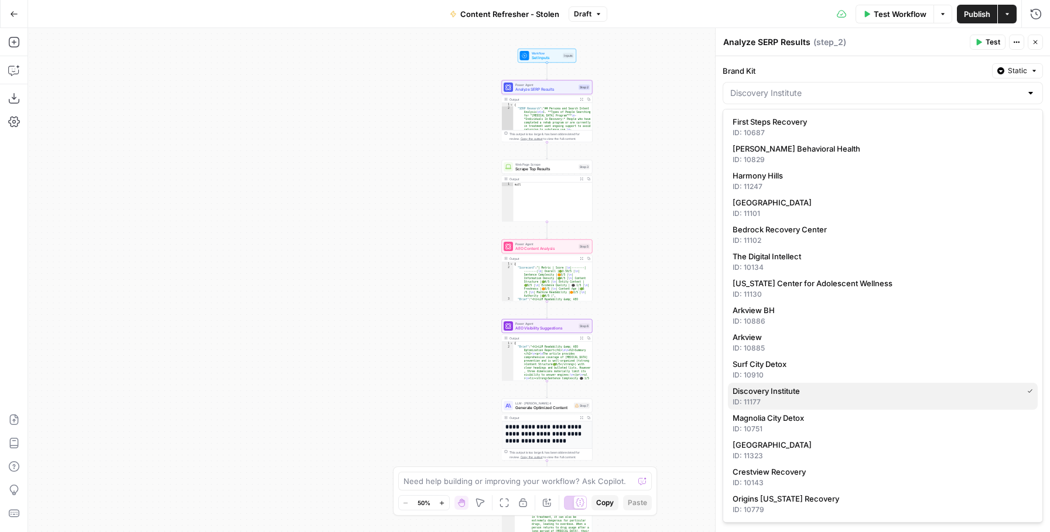
click at [757, 393] on span "Discovery Institute" at bounding box center [875, 391] width 285 height 12
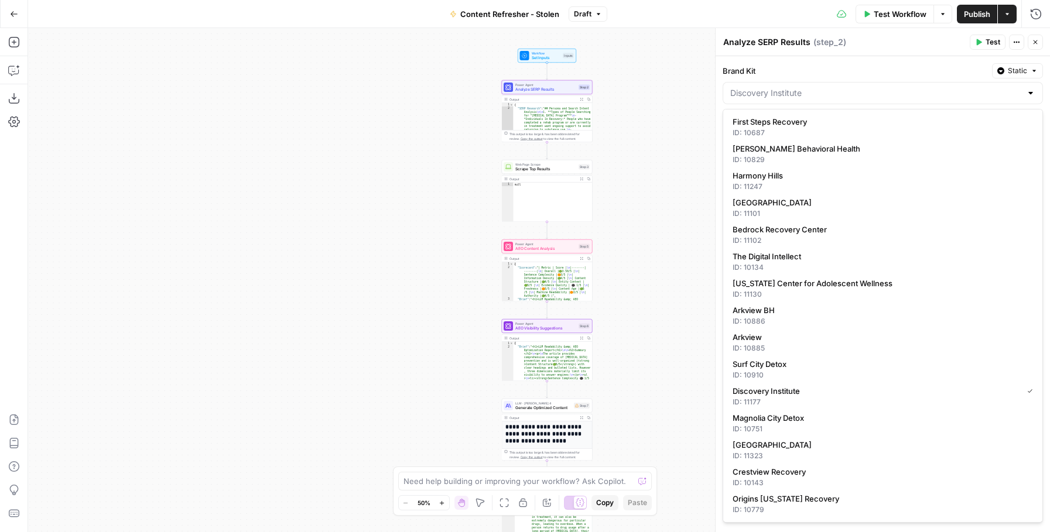
type input "Discovery Institute"
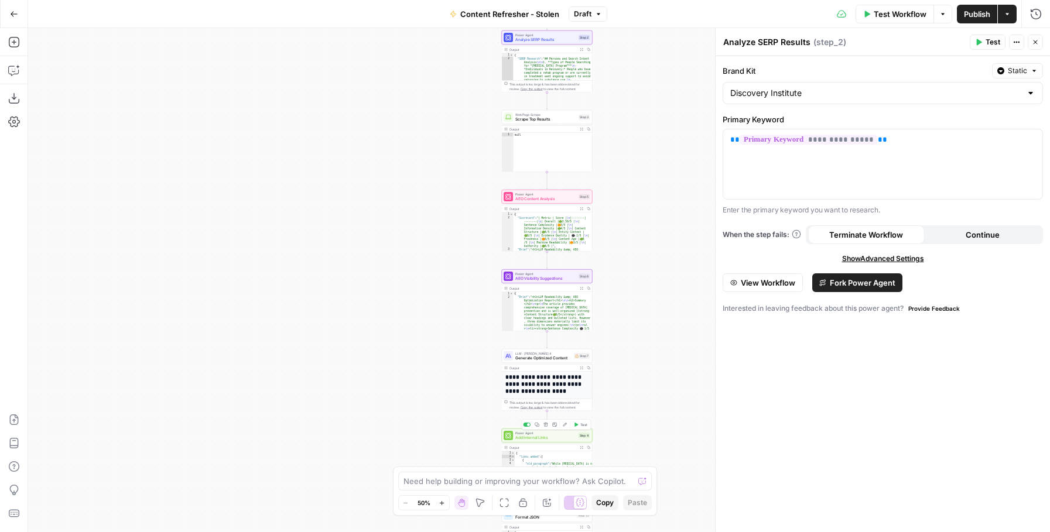
click at [553, 439] on span "Add Internal Links" at bounding box center [545, 438] width 61 height 6
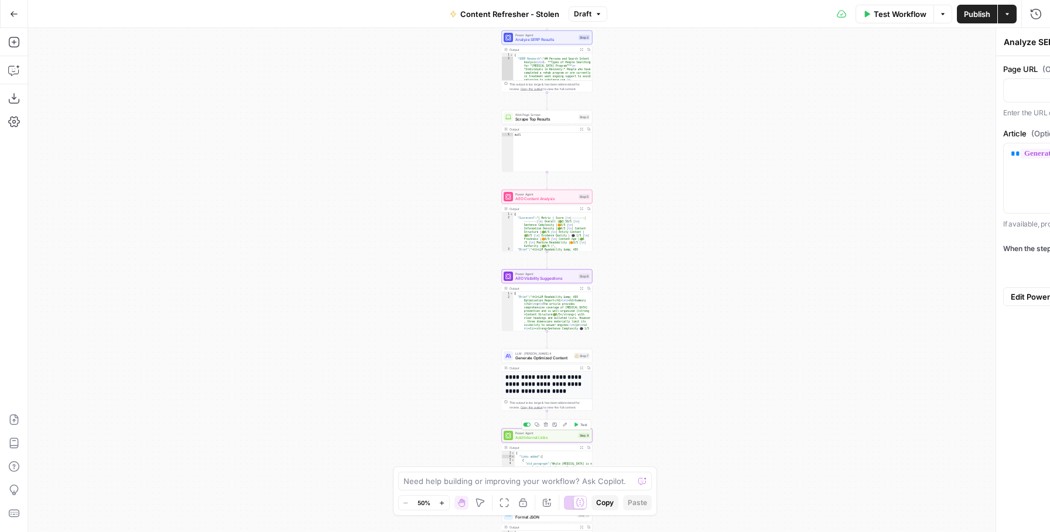
type textarea "Add Internal Links"
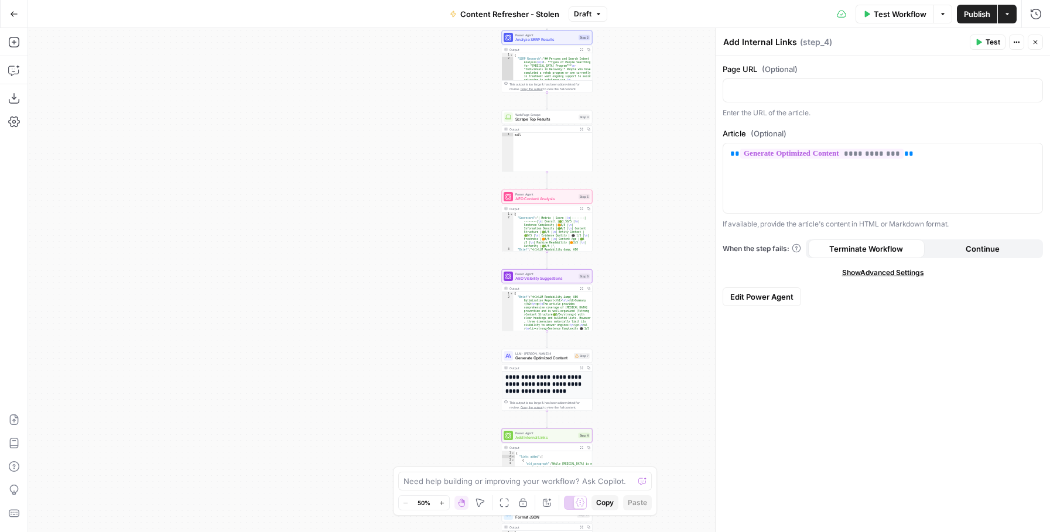
click at [1019, 42] on icon "button" at bounding box center [1019, 43] width 2 height 2
click at [912, 48] on div "Add Internal Links Add Internal Links ( step_4 )" at bounding box center [845, 42] width 244 height 13
click at [775, 301] on span "Edit Power Agent" at bounding box center [761, 297] width 63 height 12
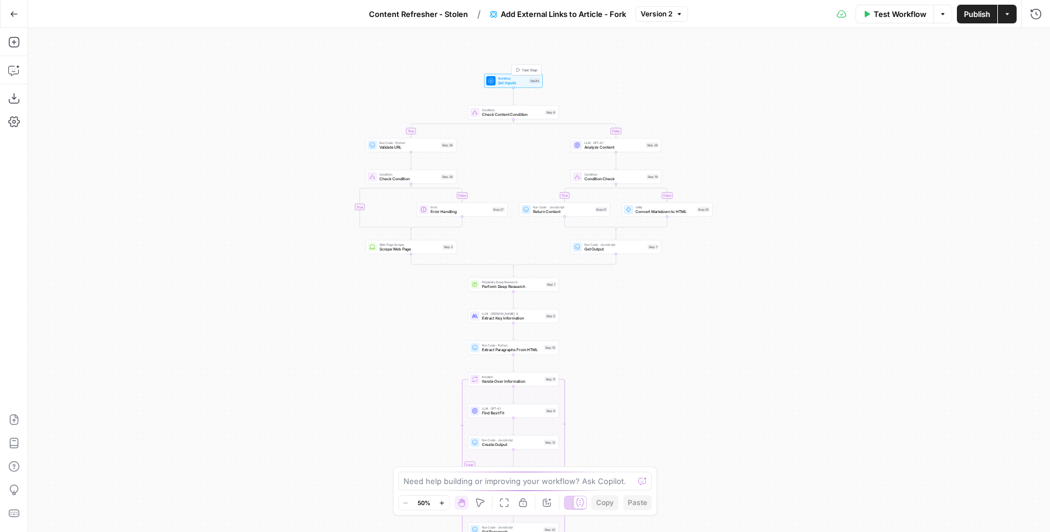
click at [516, 78] on span "Workflow" at bounding box center [512, 78] width 29 height 5
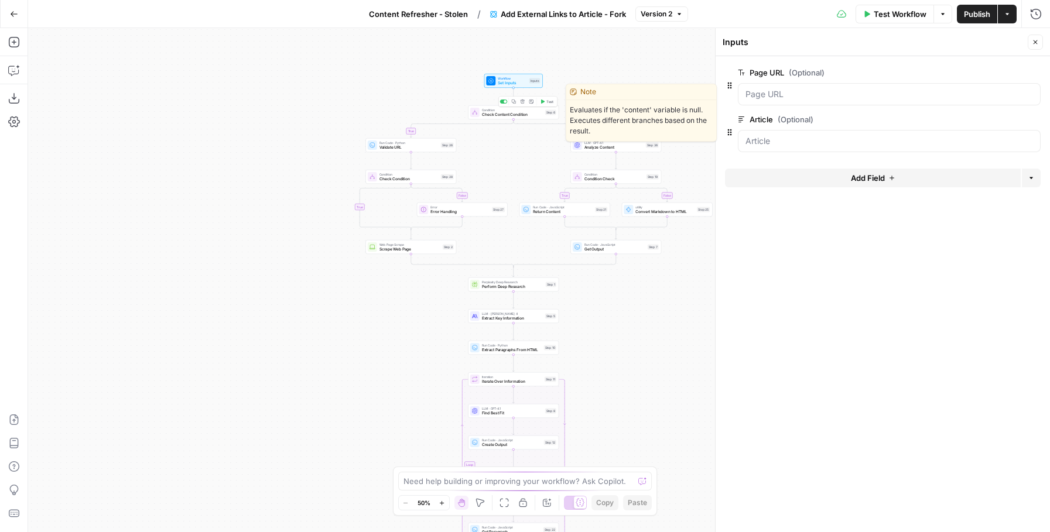
click at [512, 117] on span "Check Content Condition" at bounding box center [512, 115] width 61 height 6
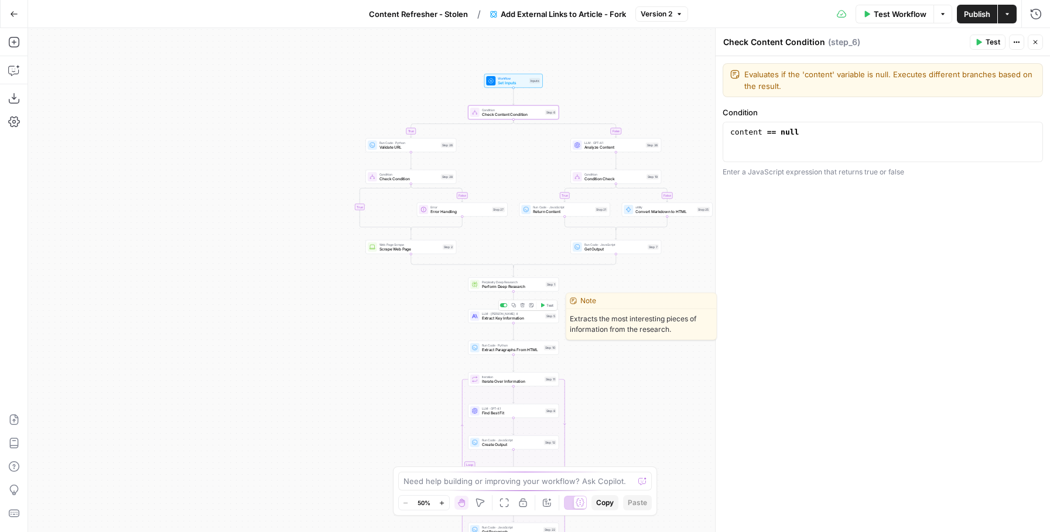
click at [512, 319] on span "Extract Key Information" at bounding box center [512, 319] width 61 height 6
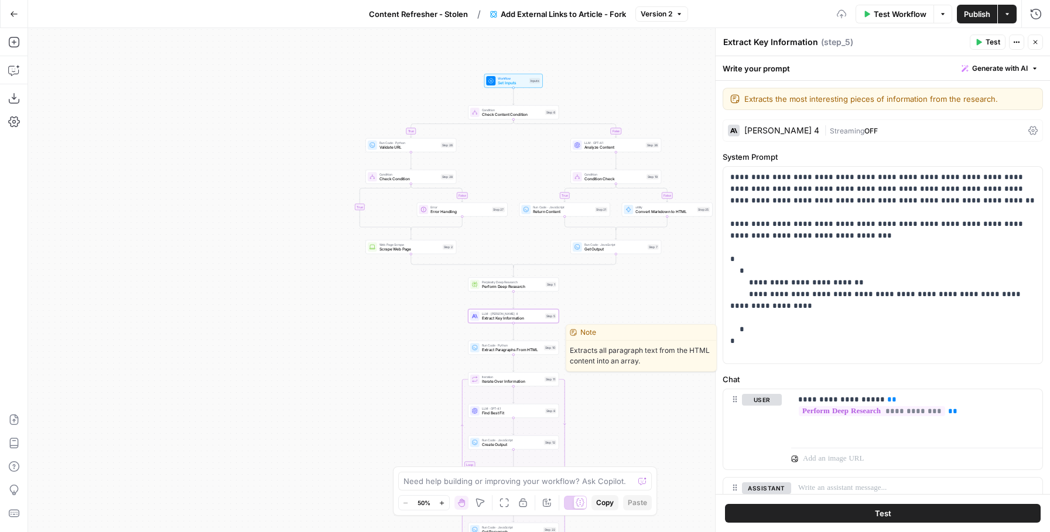
drag, startPoint x: 513, startPoint y: 348, endPoint x: 509, endPoint y: 379, distance: 30.6
click at [513, 348] on span "Extract Paragraphs From HTML" at bounding box center [512, 350] width 60 height 6
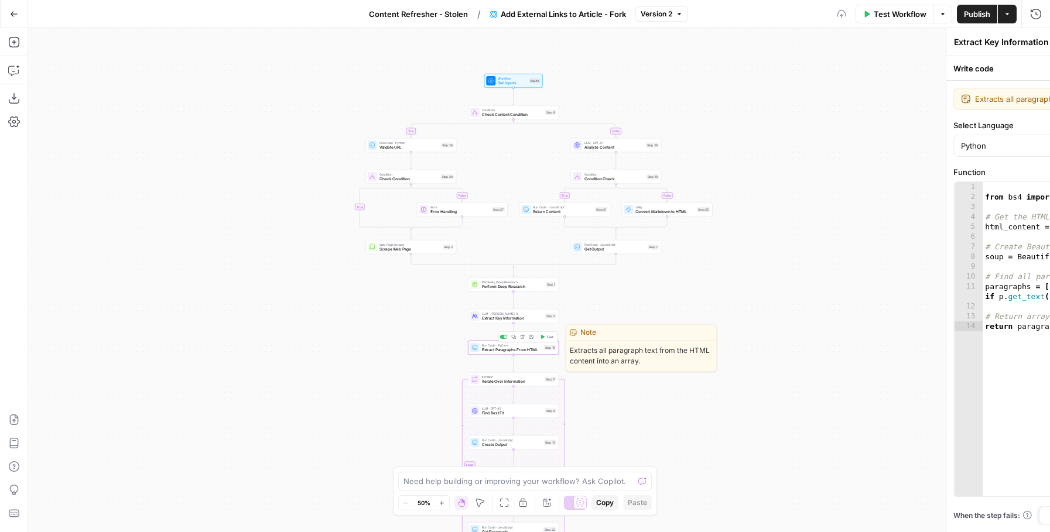
type textarea "Extract Paragraphs From HTML"
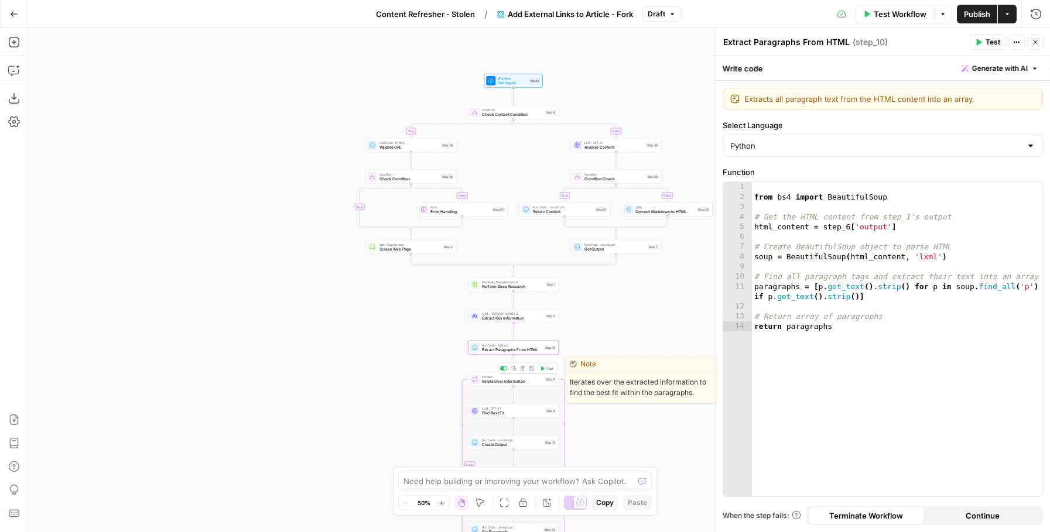
click at [510, 379] on span "Iterate Over Information" at bounding box center [512, 382] width 60 height 6
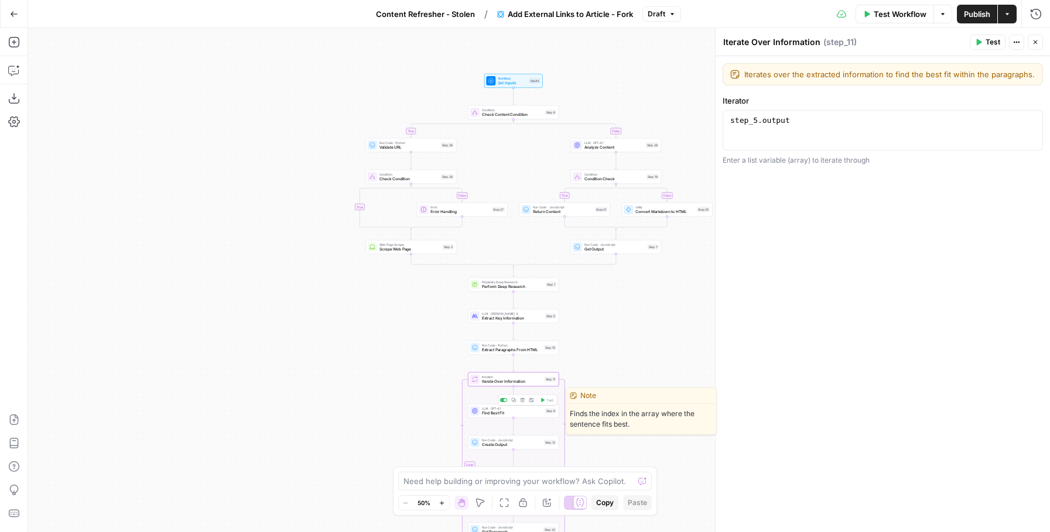
click at [509, 406] on span "LLM · GPT-4.1" at bounding box center [512, 408] width 61 height 5
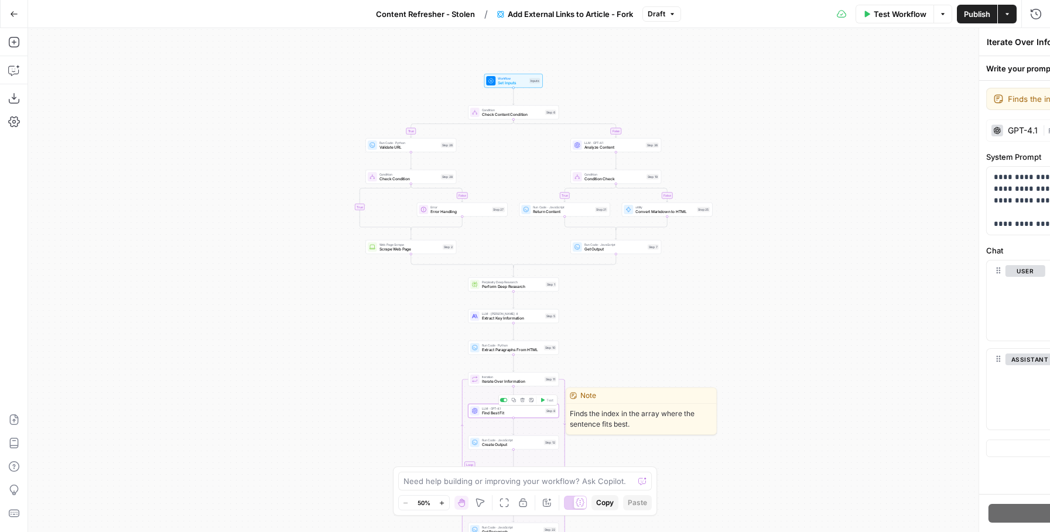
type textarea "Find Best Fit"
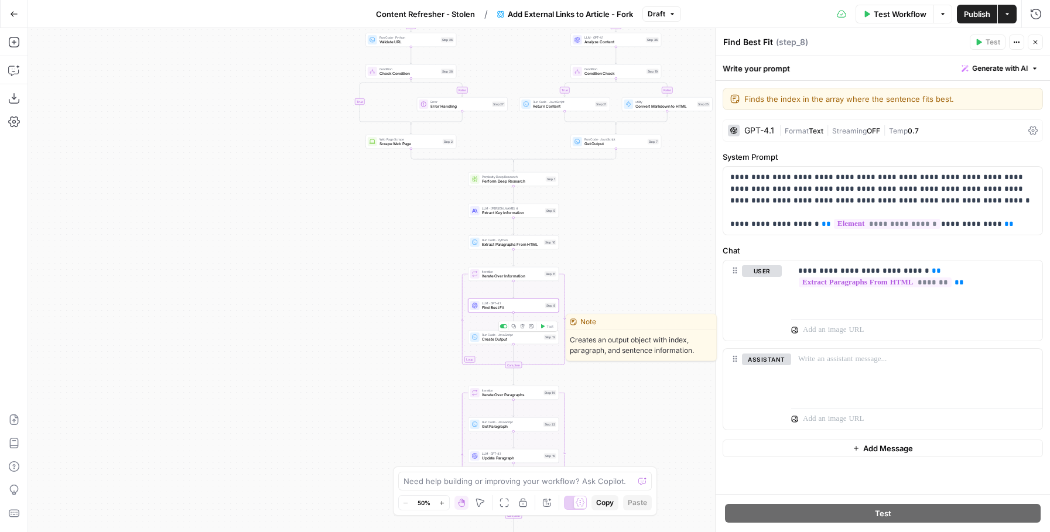
click at [512, 341] on span "Create Output" at bounding box center [512, 340] width 60 height 6
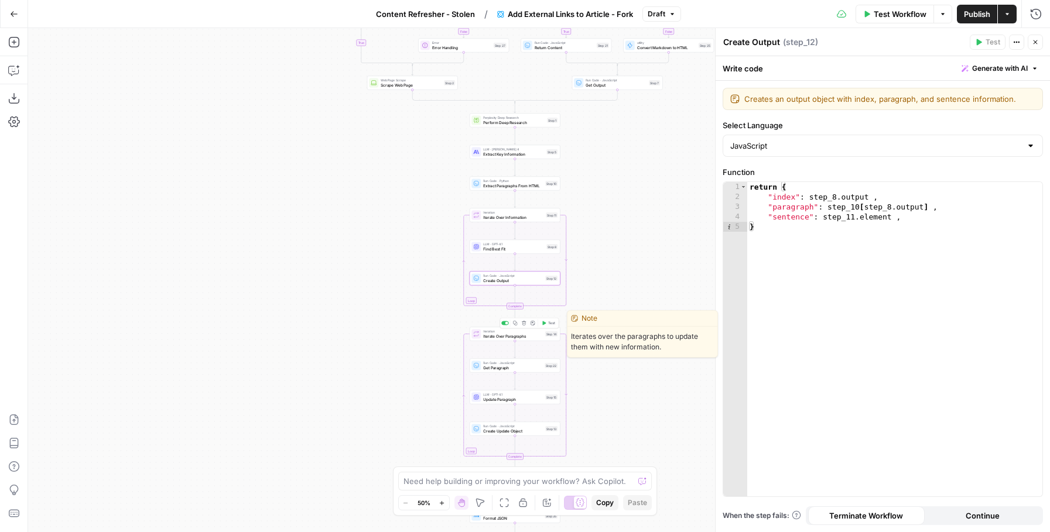
click at [514, 330] on span "Iteration" at bounding box center [513, 331] width 60 height 5
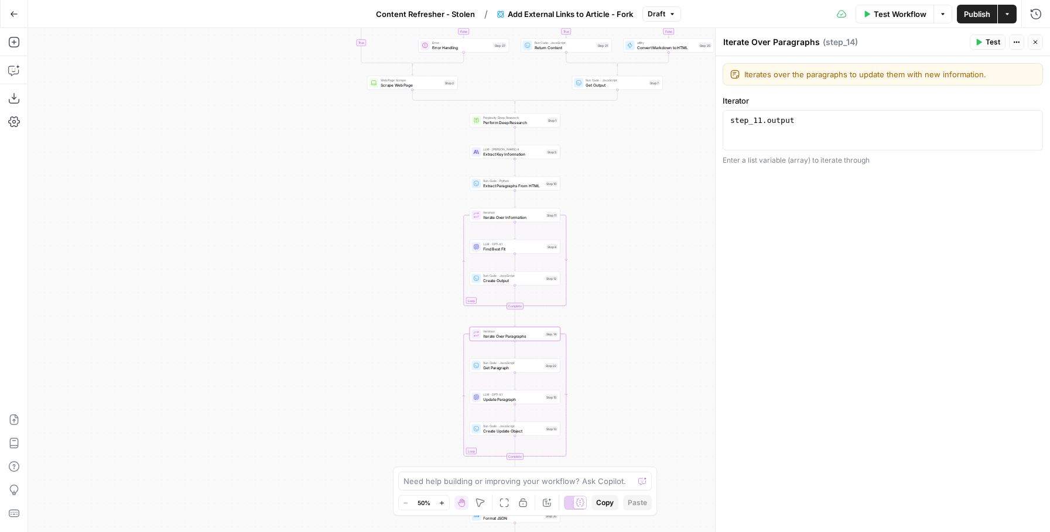
click at [511, 368] on span "Get Paragraph" at bounding box center [512, 368] width 59 height 6
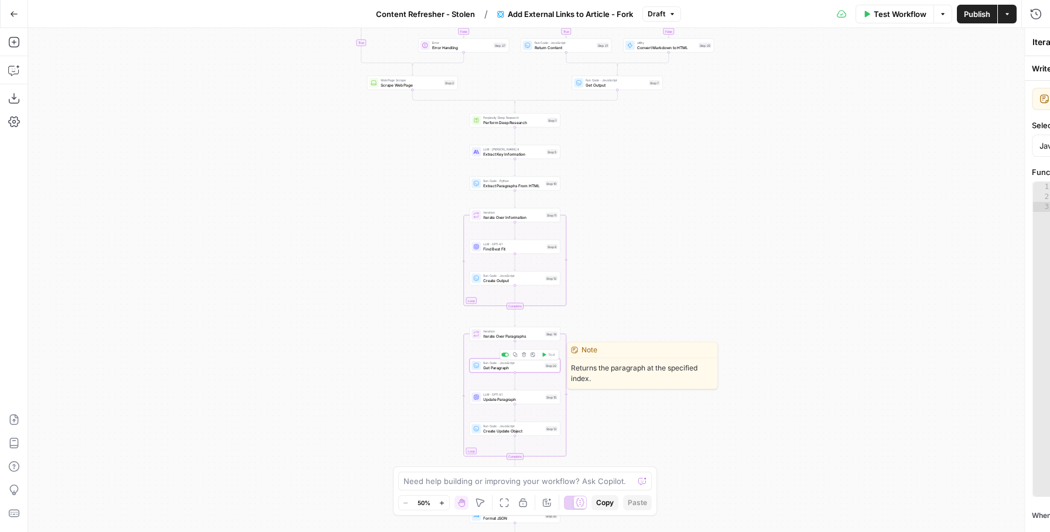
type textarea "Get Paragraph"
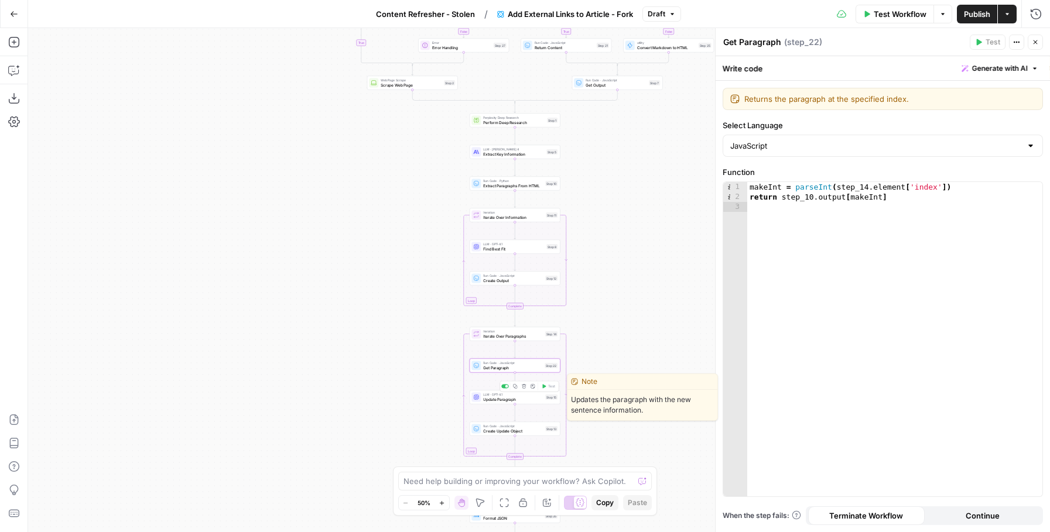
click at [512, 399] on span "Update Paragraph" at bounding box center [513, 399] width 60 height 6
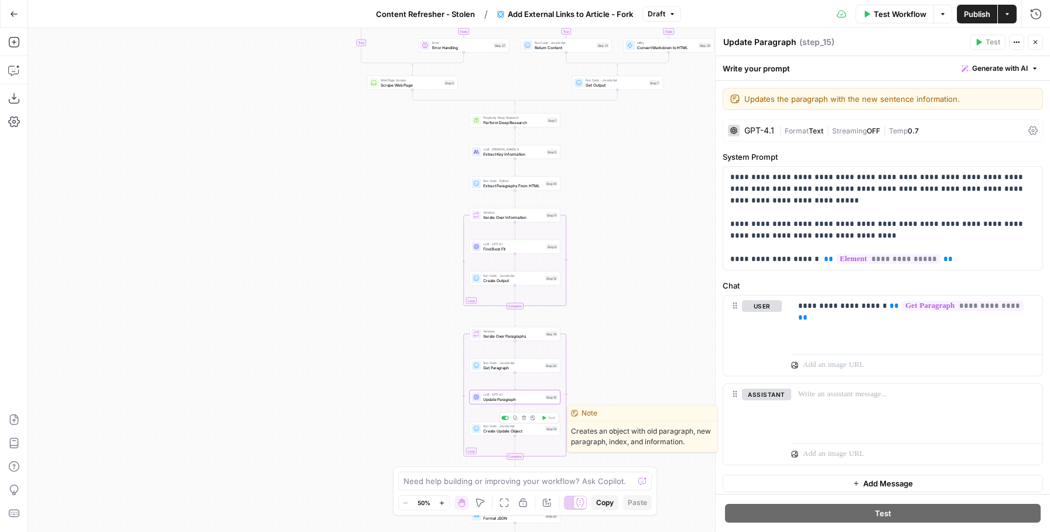
click at [504, 430] on span "Create Update Object" at bounding box center [513, 431] width 60 height 6
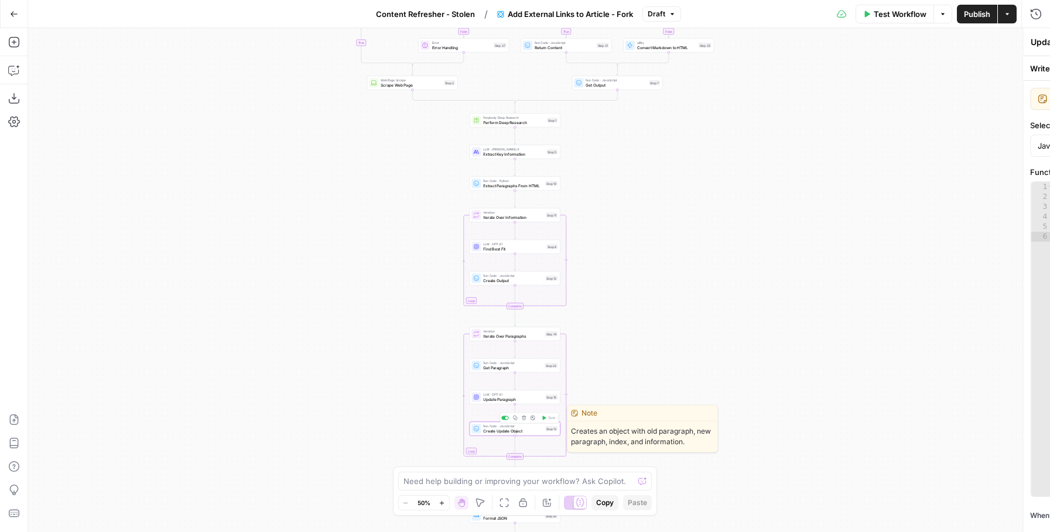
type textarea "Create Update Object"
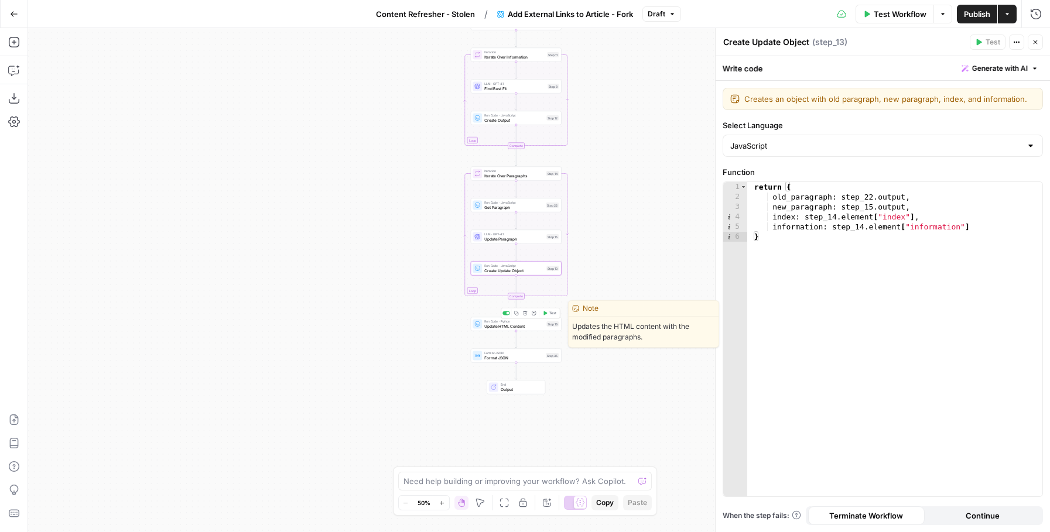
click at [506, 327] on span "Update HTML Content" at bounding box center [514, 326] width 60 height 6
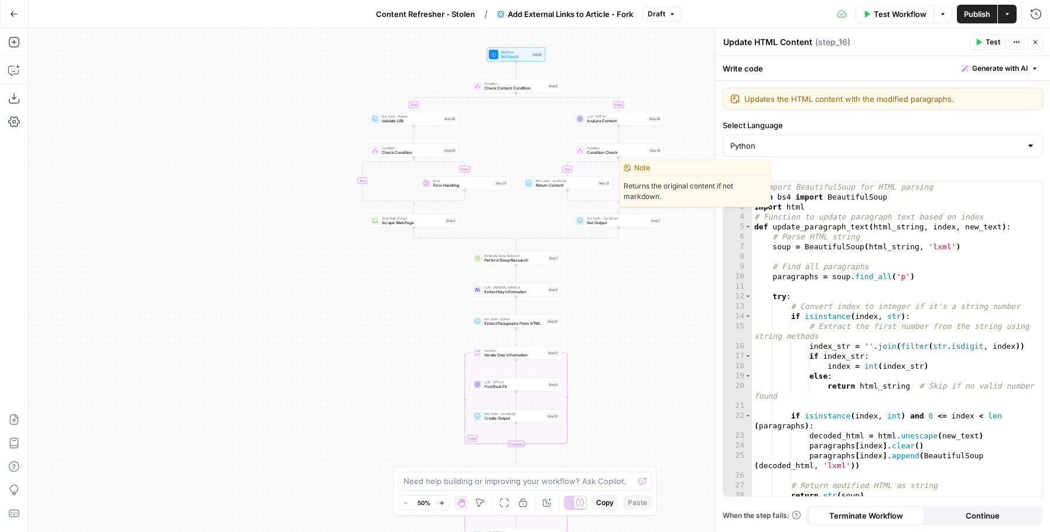
click at [554, 183] on span "Return Content" at bounding box center [566, 186] width 60 height 6
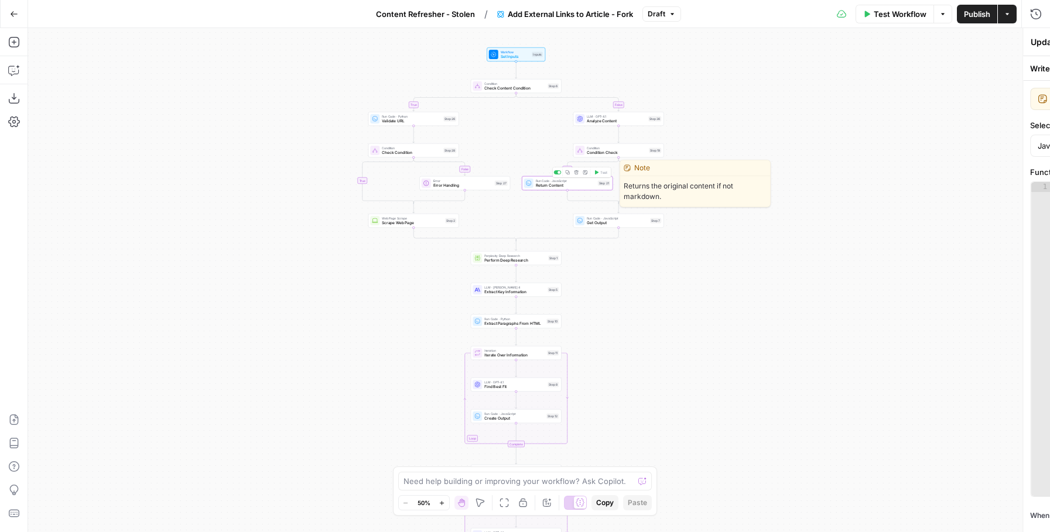
type textarea "Return Content"
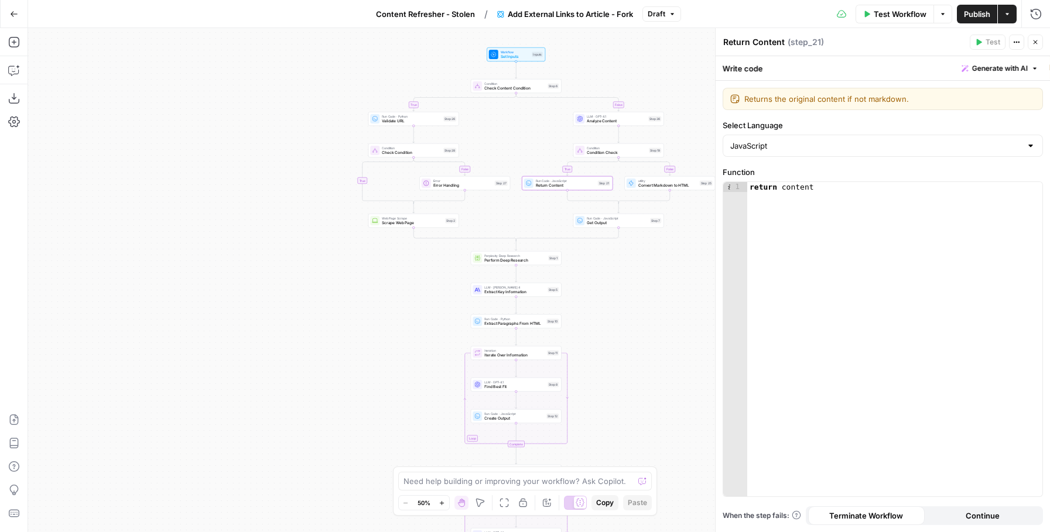
click at [388, 126] on div "false true false true false true Workflow Set Inputs Inputs Condition Check Con…" at bounding box center [539, 280] width 1022 height 504
click at [390, 121] on span "Validate URL" at bounding box center [411, 121] width 59 height 6
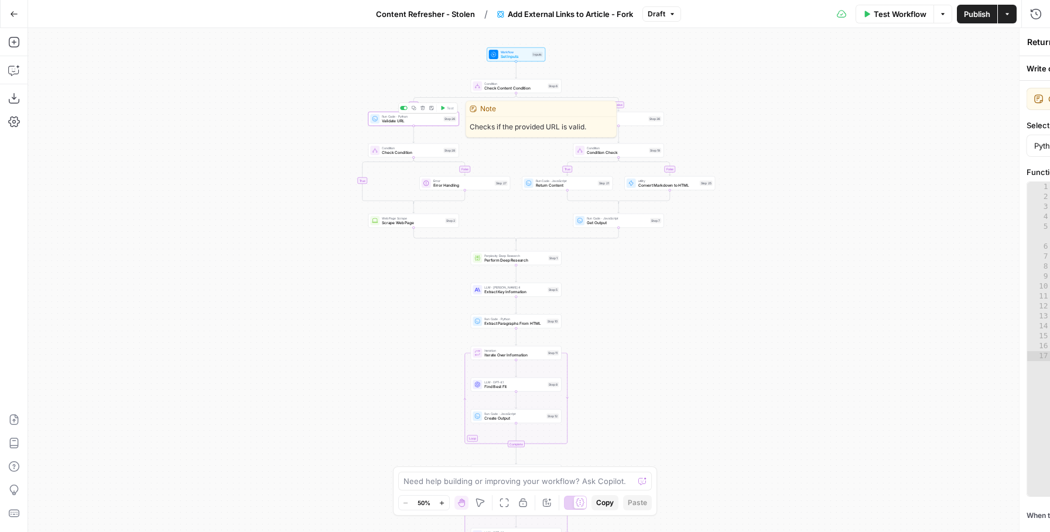
type textarea "Validate URL"
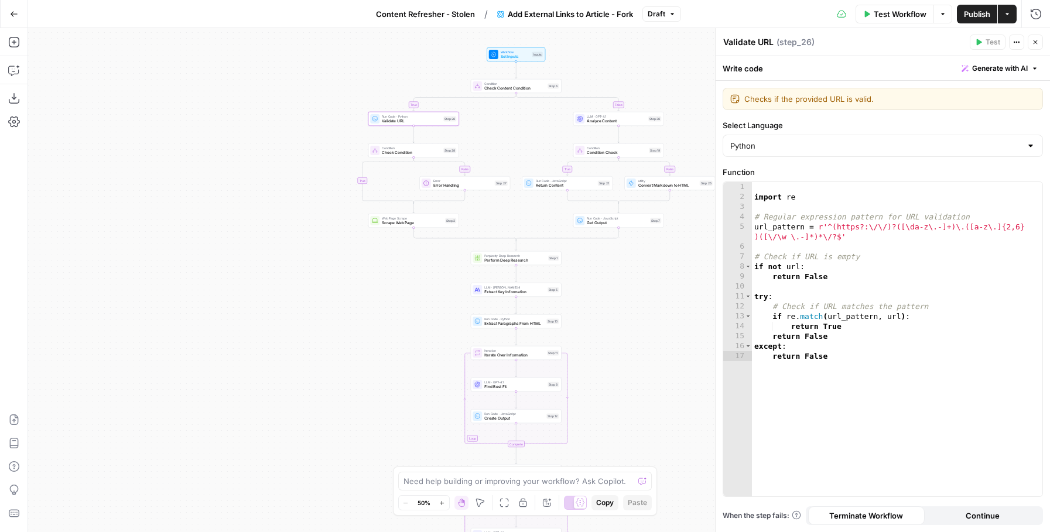
click at [18, 17] on icon "button" at bounding box center [14, 14] width 8 height 8
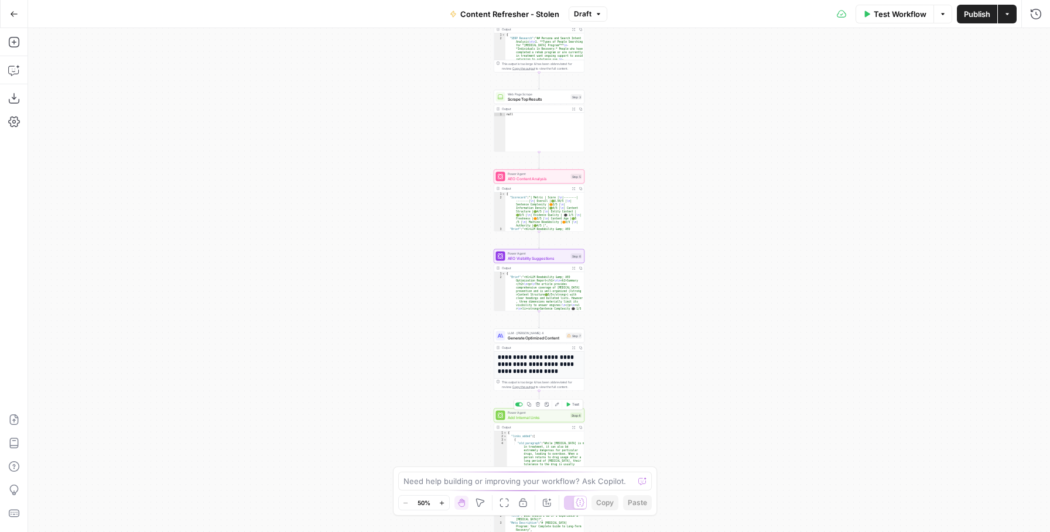
click at [538, 406] on icon "button" at bounding box center [538, 404] width 5 height 5
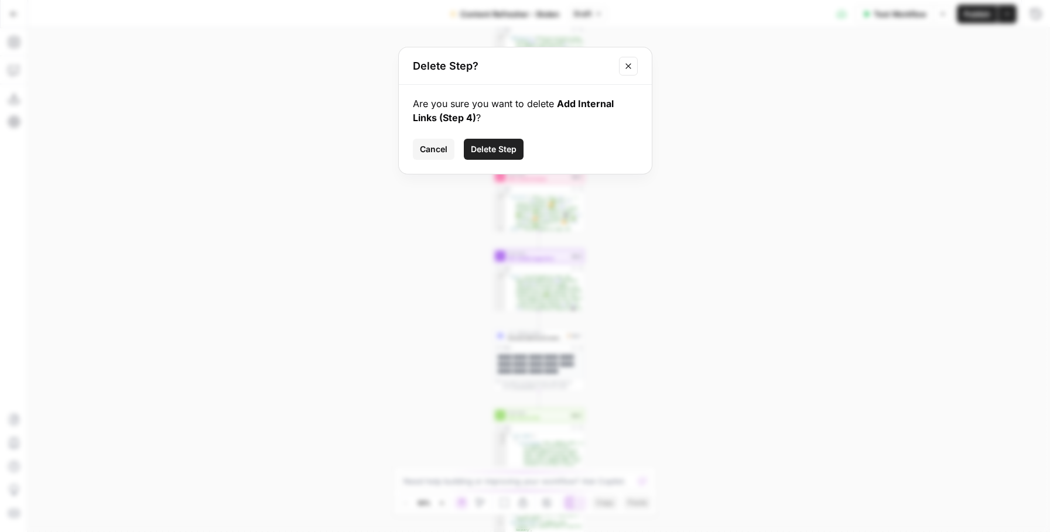
click at [499, 146] on span "Delete Step" at bounding box center [494, 149] width 46 height 12
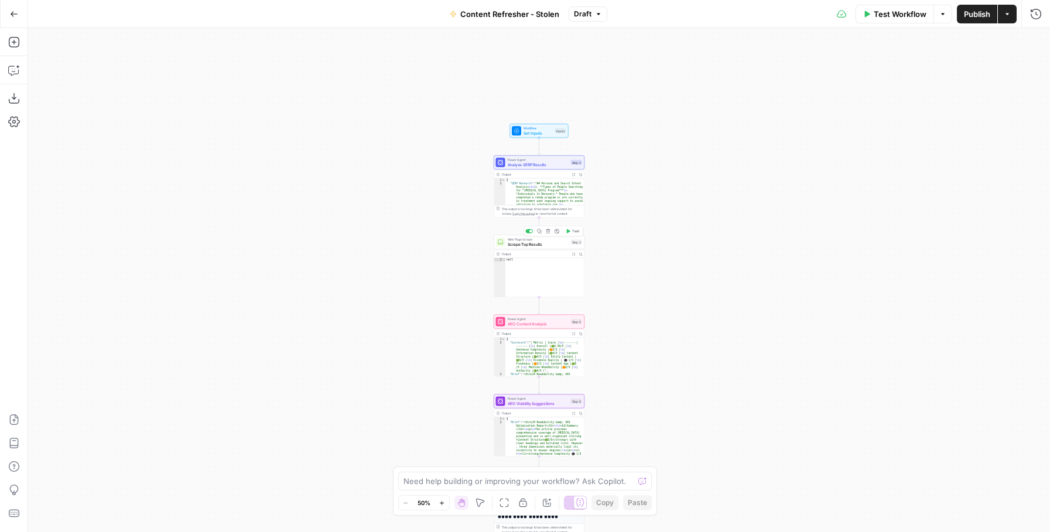
click at [538, 241] on span "Scrape Top Results" at bounding box center [538, 244] width 61 height 6
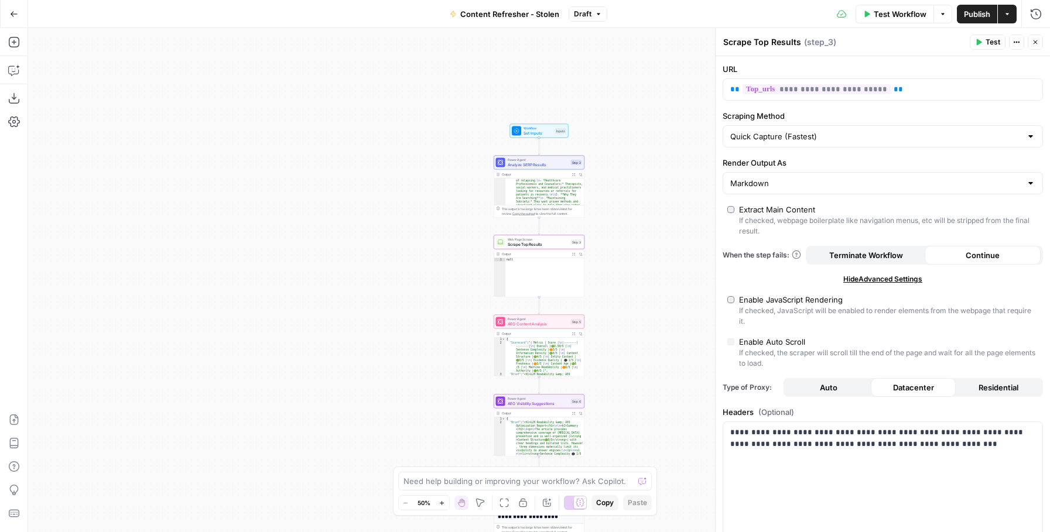
scroll to position [80, 0]
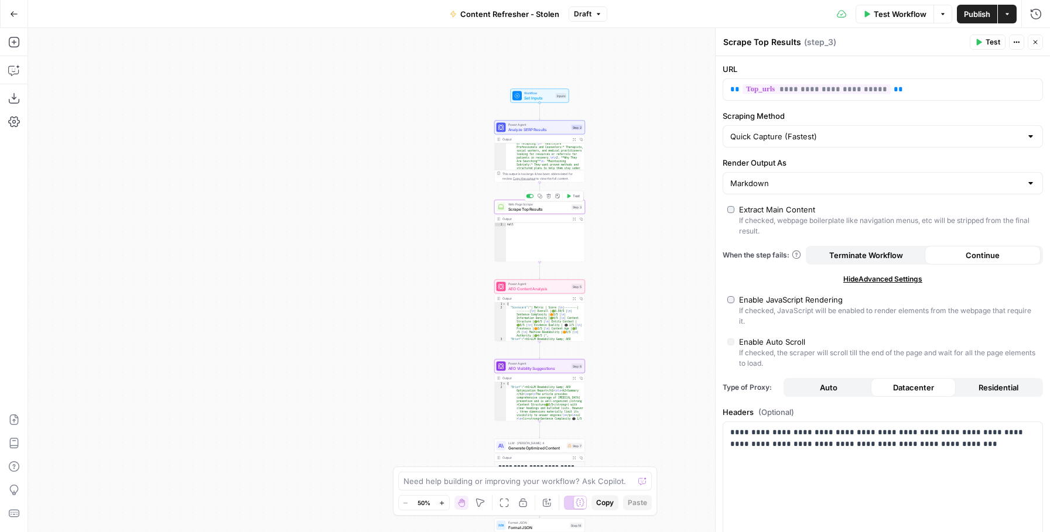
click at [539, 208] on span "Scrape Top Results" at bounding box center [538, 209] width 61 height 6
click at [550, 126] on span "Analyze SERP Results" at bounding box center [538, 129] width 61 height 6
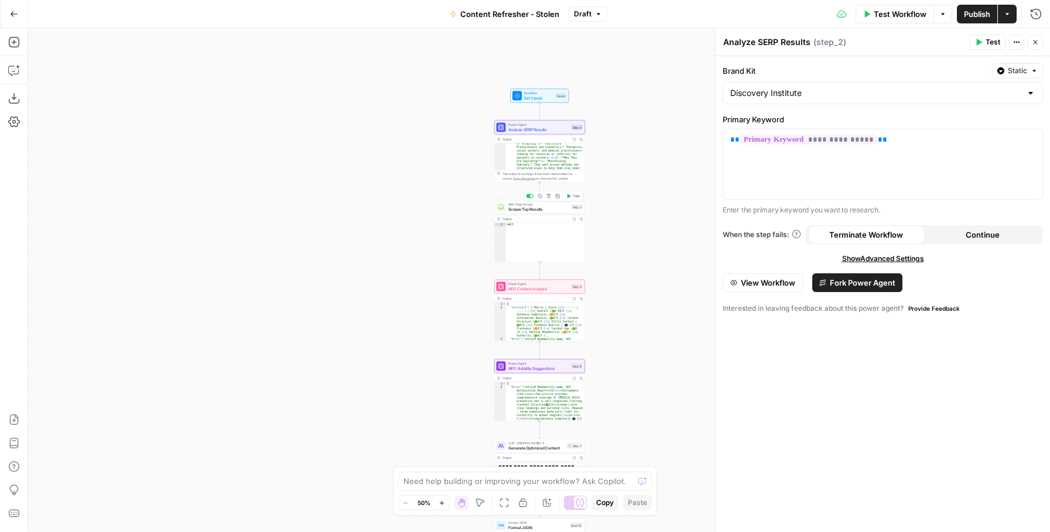
click at [539, 208] on span "Scrape Top Results" at bounding box center [538, 209] width 61 height 6
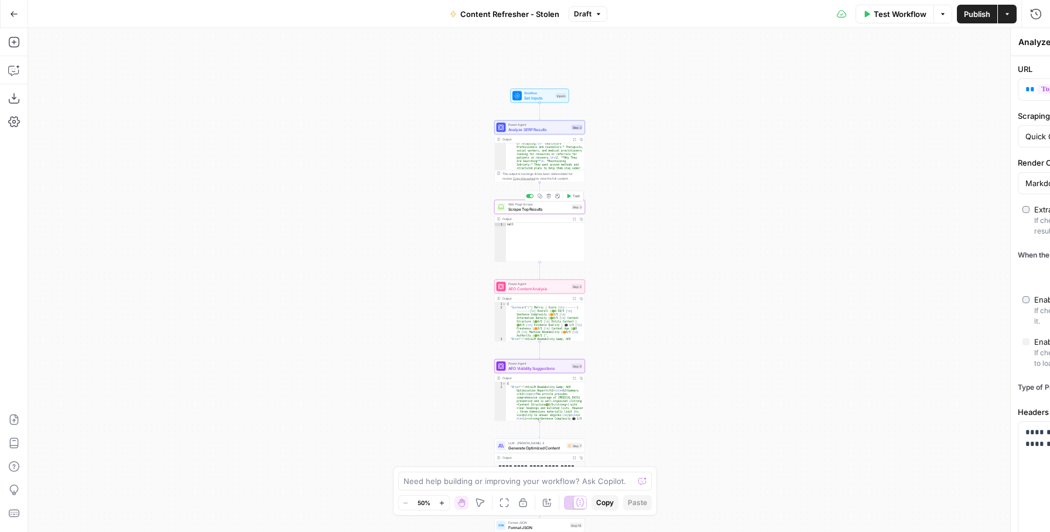
type textarea "Scrape Top Results"
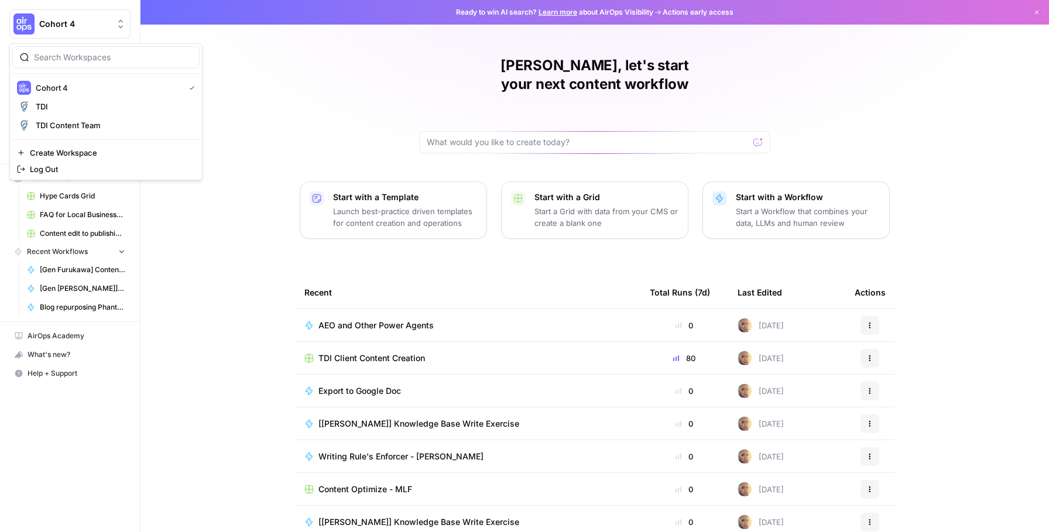
click at [89, 20] on span "Cohort 4" at bounding box center [74, 24] width 71 height 12
click at [76, 125] on span "TDI Content Team" at bounding box center [113, 125] width 155 height 12
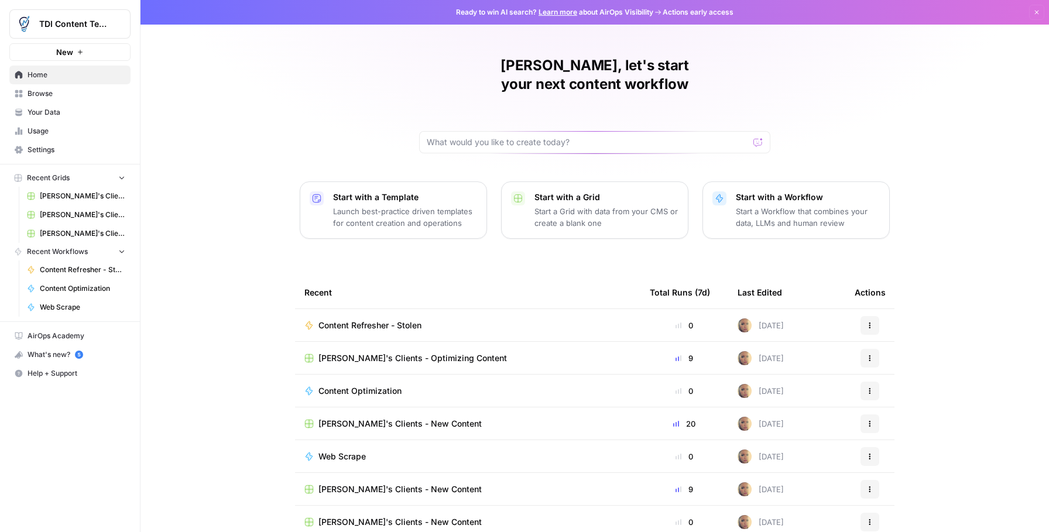
click at [791, 191] on div "Start with a Workflow Start a Workflow that combines your data, LLMs and human …" at bounding box center [808, 209] width 144 height 37
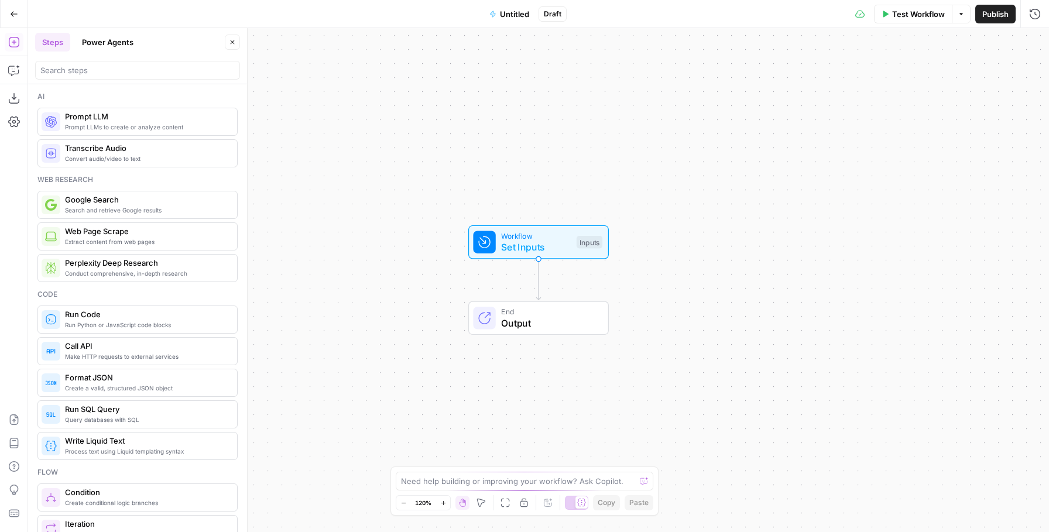
click at [520, 16] on span "Untitled" at bounding box center [514, 14] width 29 height 12
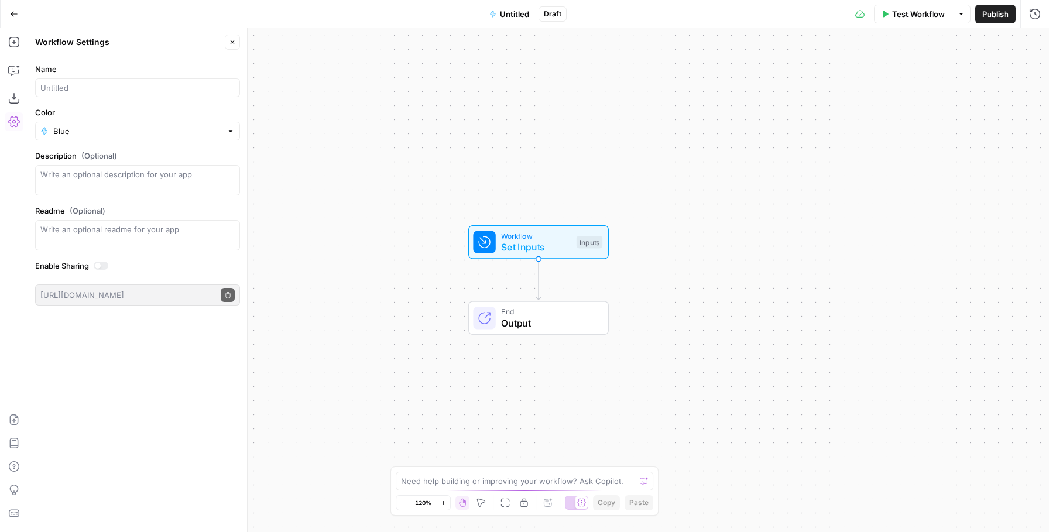
click at [518, 13] on span "Untitled" at bounding box center [514, 14] width 29 height 12
click at [111, 91] on input "Name" at bounding box center [137, 88] width 194 height 12
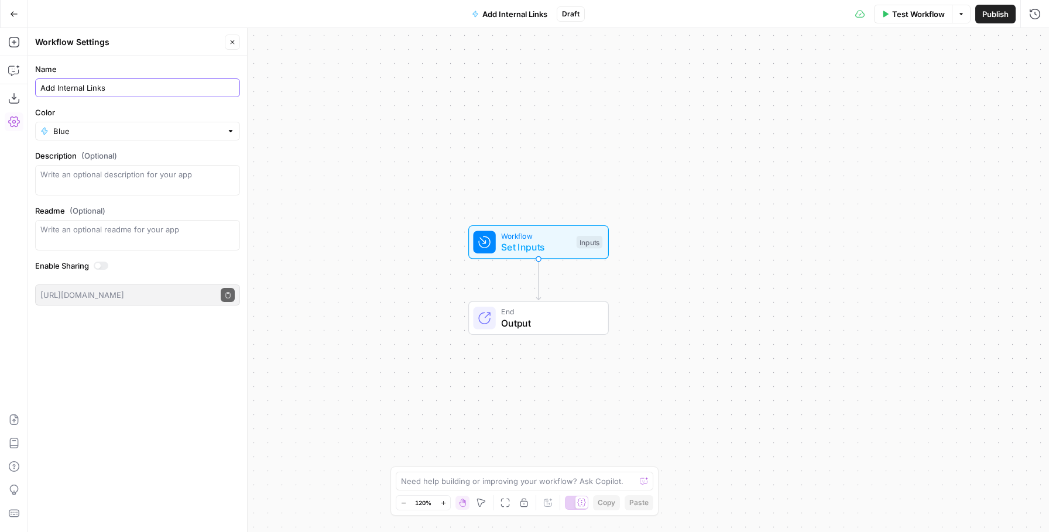
type input "Add Internal Links"
click at [208, 46] on div "Workflow Settings" at bounding box center [128, 42] width 186 height 12
click at [13, 44] on icon "button" at bounding box center [13, 42] width 11 height 11
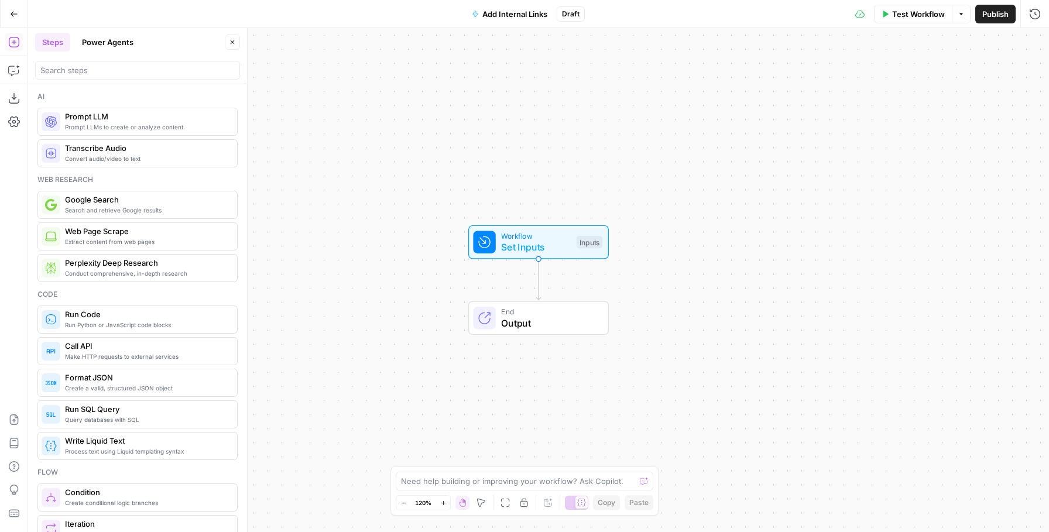
click at [117, 42] on button "Power Agents" at bounding box center [108, 42] width 66 height 19
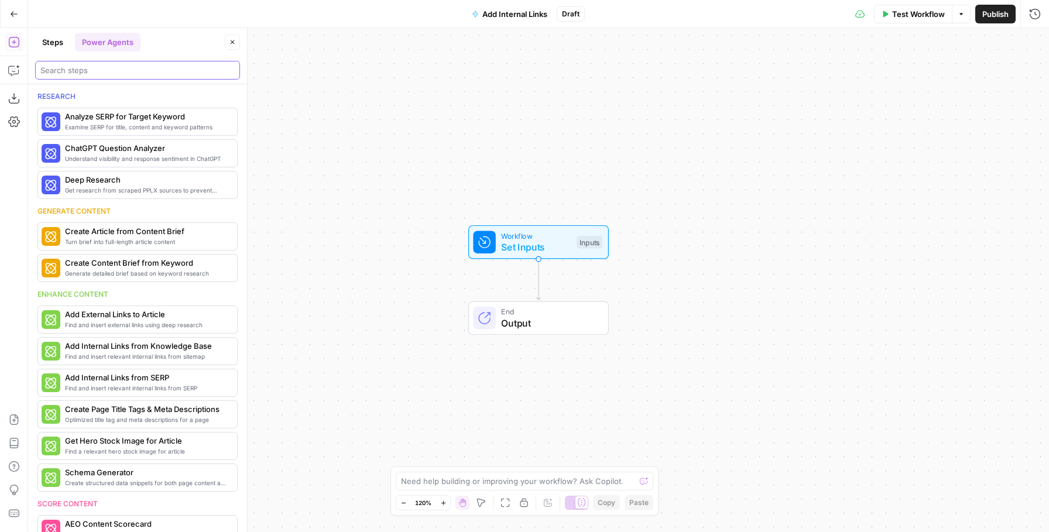
click at [128, 73] on input "search" at bounding box center [137, 70] width 194 height 12
click at [131, 350] on span "Add Internal Links from Knowledge Base" at bounding box center [120, 346] width 111 height 12
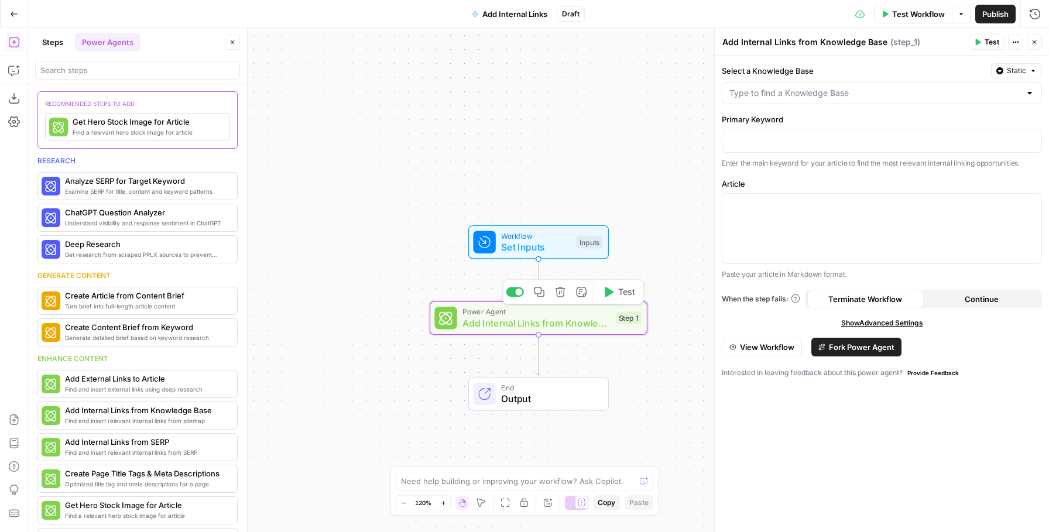
click at [604, 331] on div "Power Agent Add Internal Links from Knowledge Base Step 1 Copy step Delete step…" at bounding box center [539, 319] width 218 height 34
click at [852, 345] on span "Fork Power Agent" at bounding box center [862, 347] width 66 height 12
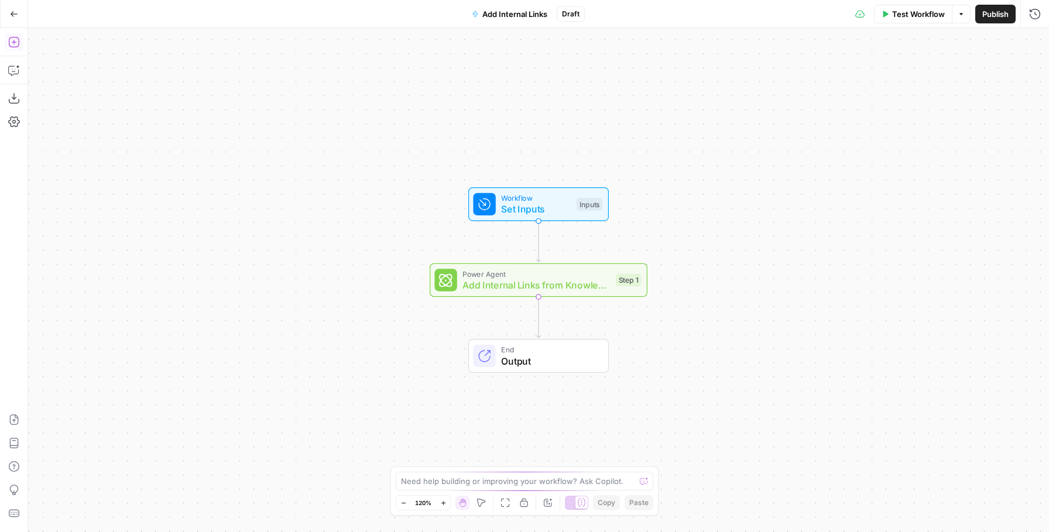
click at [15, 44] on icon "button" at bounding box center [14, 42] width 12 height 12
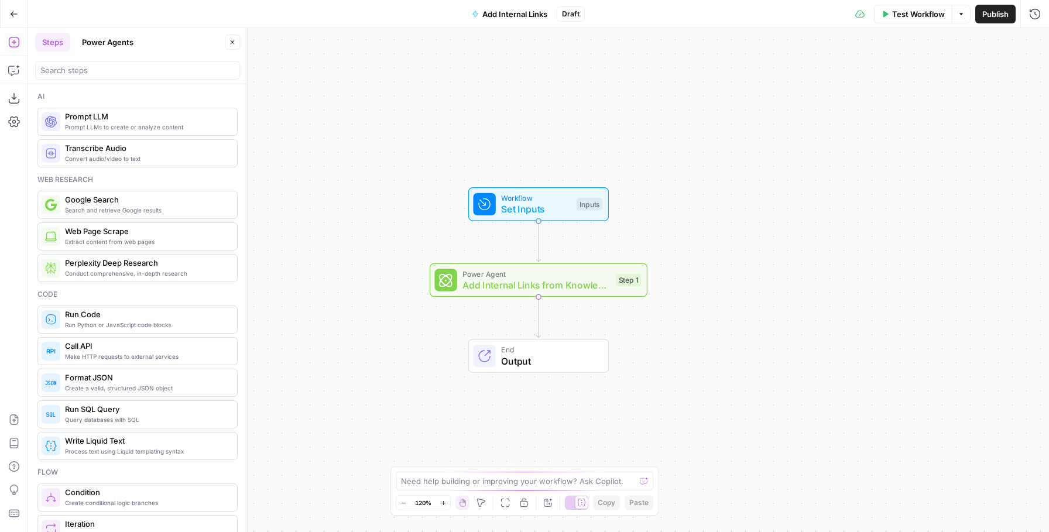
drag, startPoint x: 112, startPoint y: 46, endPoint x: 116, endPoint y: 52, distance: 7.1
click at [112, 46] on button "Power Agents" at bounding box center [108, 42] width 66 height 19
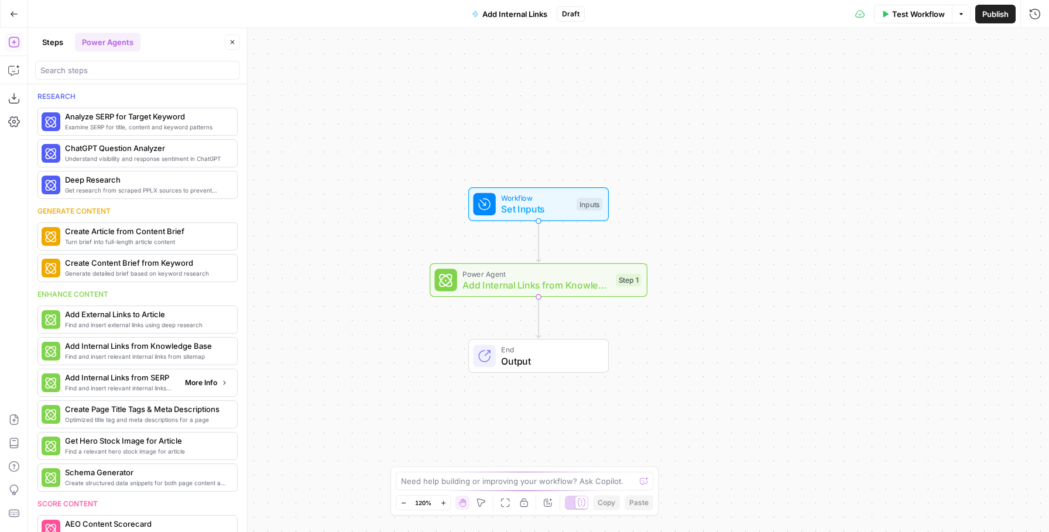
click at [158, 383] on span "Add Internal Links from SERP" at bounding box center [120, 378] width 111 height 12
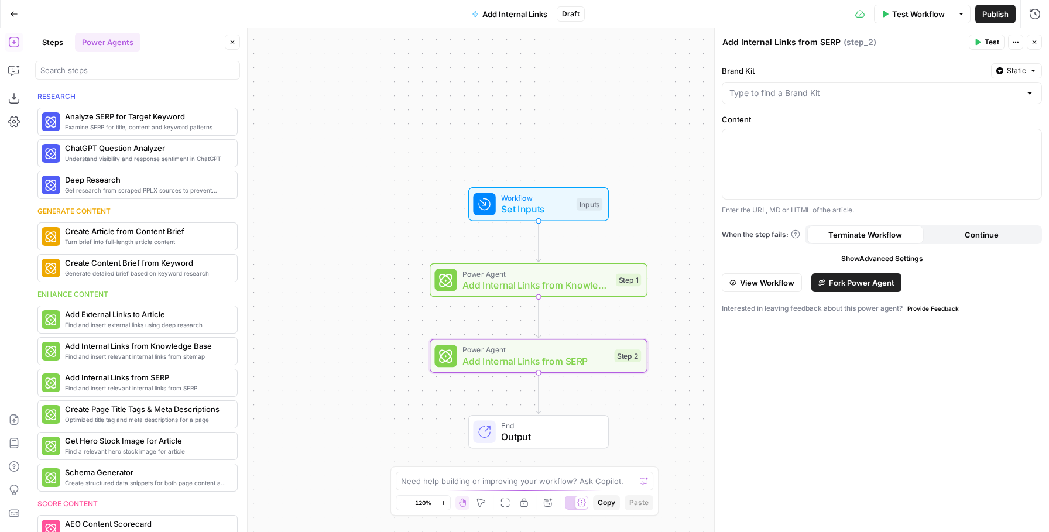
click at [843, 283] on span "Fork Power Agent" at bounding box center [862, 283] width 66 height 12
